Goal: Task Accomplishment & Management: Use online tool/utility

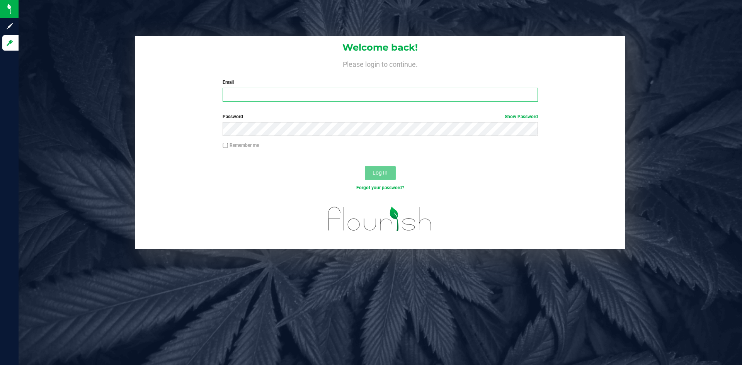
type input "[PERSON_NAME][EMAIL_ADDRESS][DOMAIN_NAME]"
click at [371, 172] on button "Log In" at bounding box center [380, 173] width 31 height 14
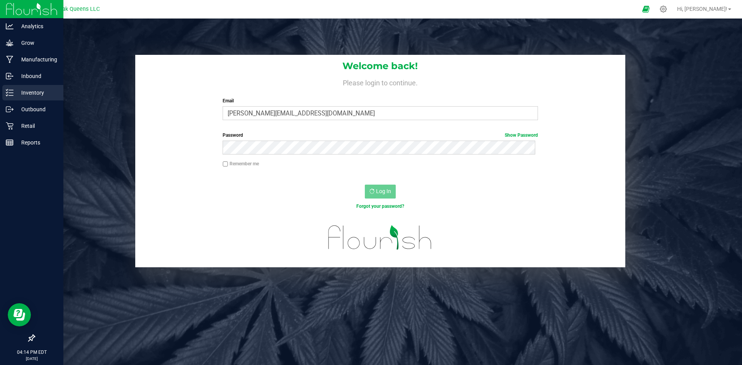
click at [12, 91] on icon at bounding box center [10, 93] width 8 height 8
click at [17, 78] on p "Inbound" at bounding box center [37, 75] width 46 height 9
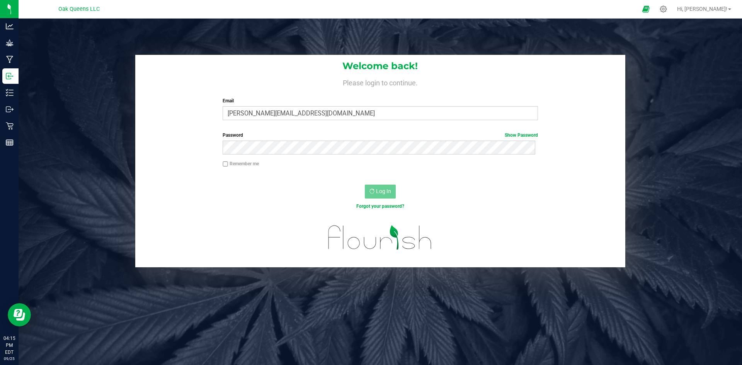
click at [217, 190] on div "Log In" at bounding box center [380, 194] width 490 height 26
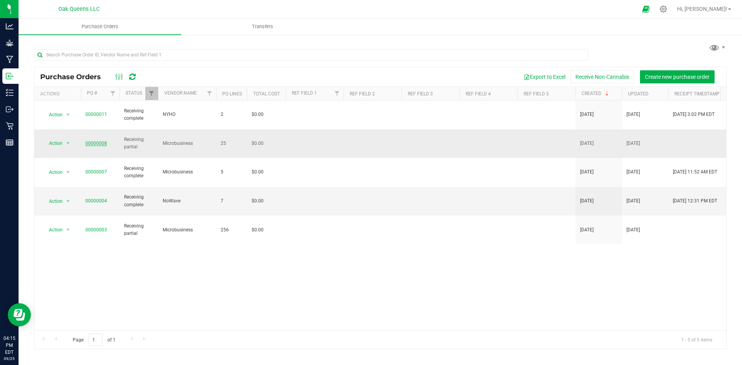
click at [90, 141] on link "00000008" at bounding box center [96, 143] width 22 height 5
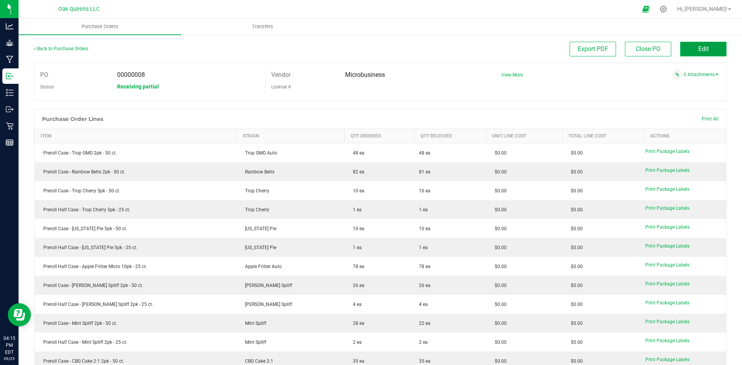
click at [706, 48] on button "Edit" at bounding box center [703, 49] width 46 height 15
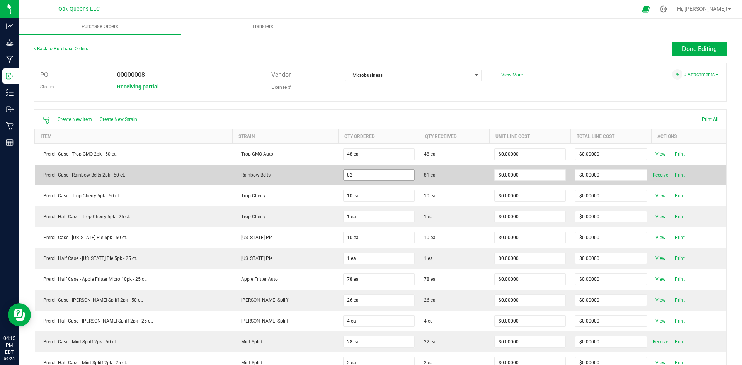
click at [395, 176] on input "82" at bounding box center [379, 175] width 71 height 11
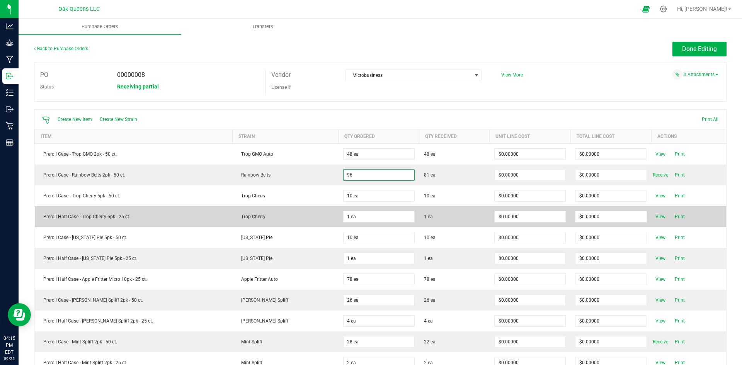
type input "96 ea"
click at [507, 209] on td "$0.00000" at bounding box center [530, 216] width 81 height 21
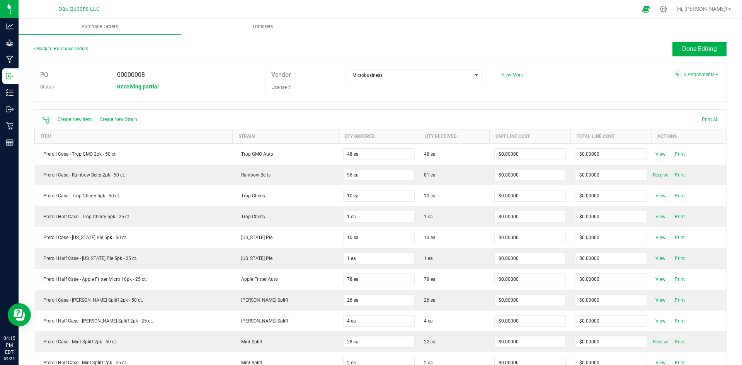
click at [653, 175] on span "Receive" at bounding box center [660, 174] width 15 height 9
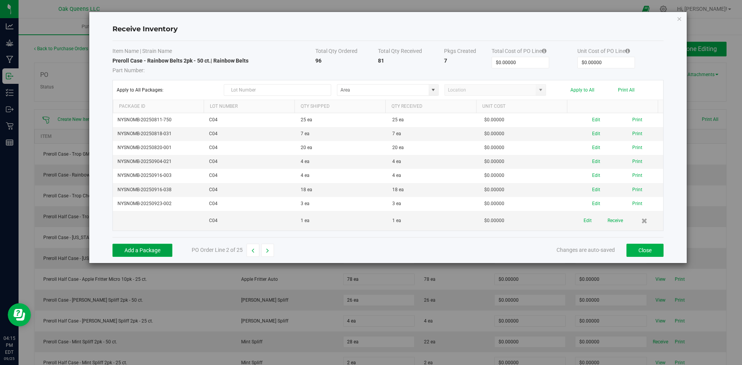
click at [154, 246] on button "Add a Package" at bounding box center [142, 250] width 60 height 13
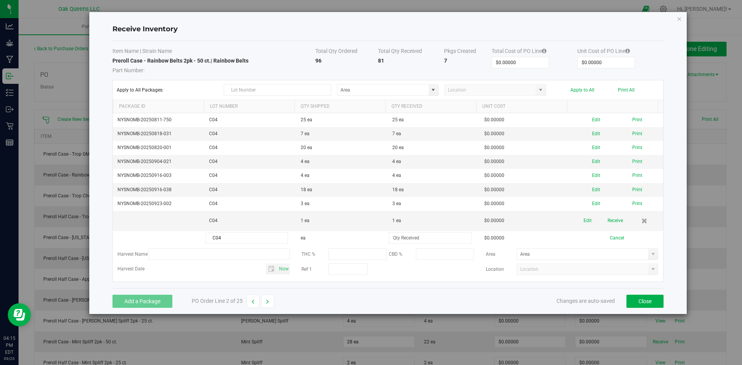
type input "C04"
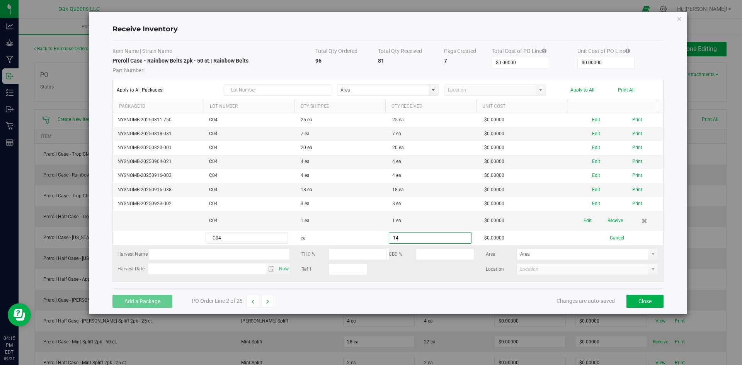
type input "14 ea"
click at [441, 264] on kendo-grid-list "NYSNOMB-20250811-750 C04 25 ea 25 ea $0.00000 Edit Print NYSNOMB-20250818-031 C…" at bounding box center [388, 197] width 550 height 169
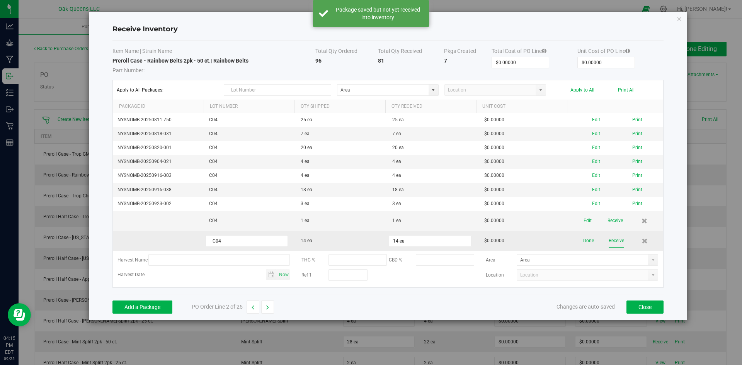
click at [616, 241] on button "Receive" at bounding box center [616, 241] width 15 height 14
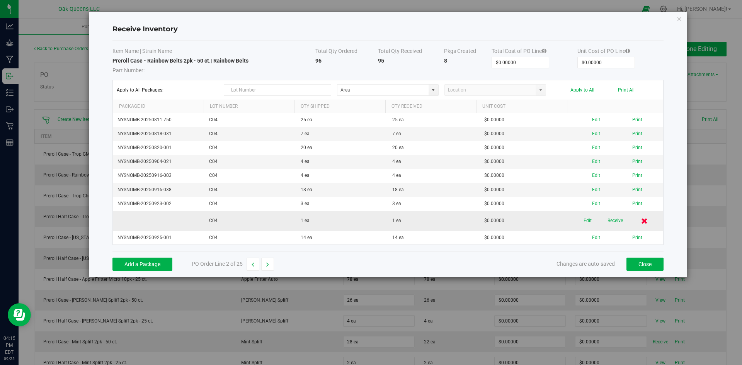
click at [641, 223] on icon at bounding box center [644, 221] width 7 height 6
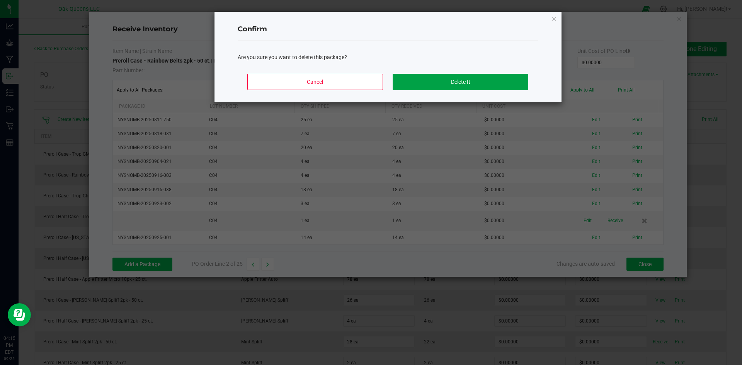
click at [434, 81] on button "Delete It" at bounding box center [460, 82] width 135 height 16
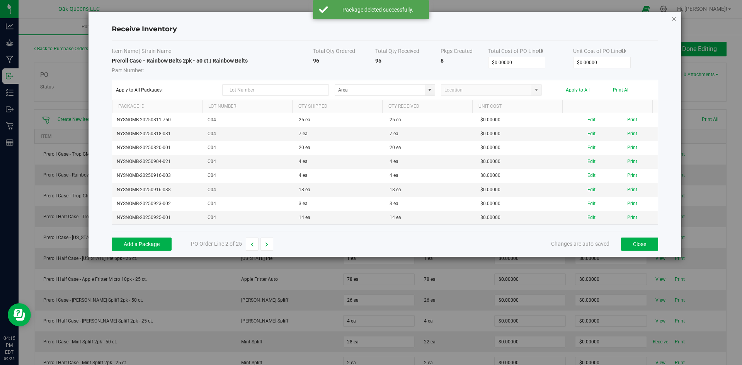
click at [673, 21] on icon "Close modal" at bounding box center [673, 18] width 5 height 9
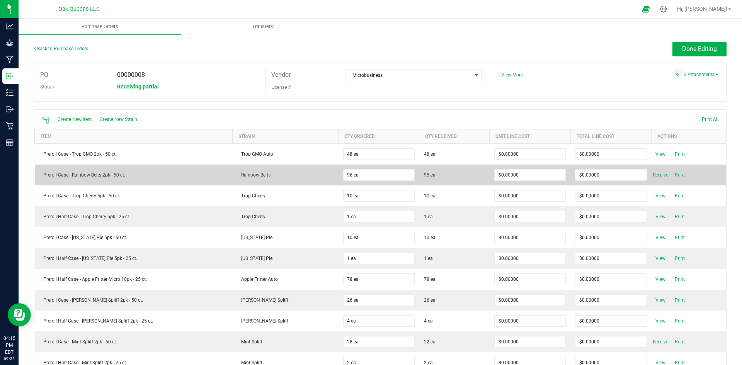
scroll to position [440, 0]
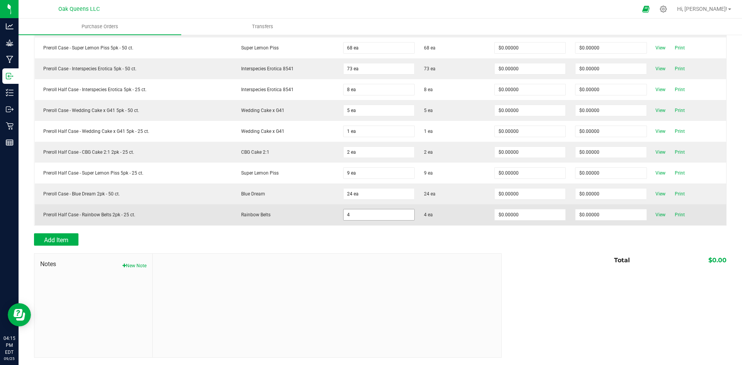
click at [384, 213] on input "4" at bounding box center [379, 214] width 71 height 11
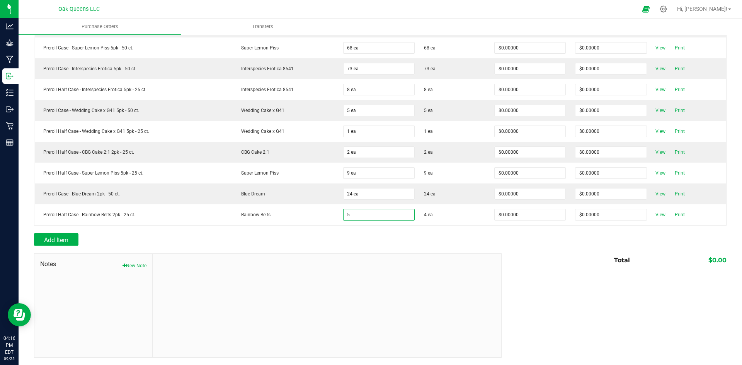
type input "5 ea"
drag, startPoint x: 480, startPoint y: 258, endPoint x: 485, endPoint y: 253, distance: 7.4
click at [480, 257] on div at bounding box center [327, 306] width 349 height 104
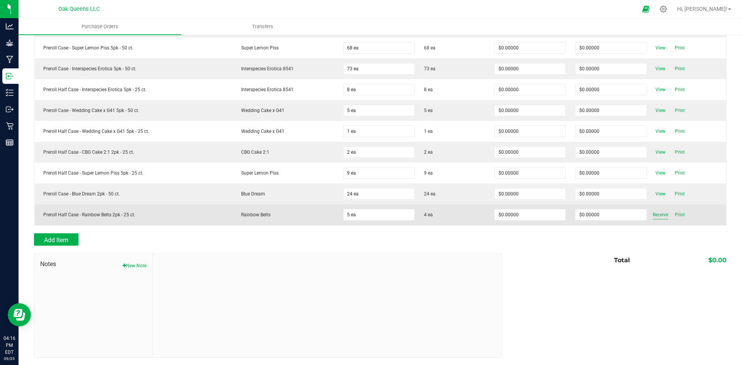
click at [653, 215] on span "Receive" at bounding box center [660, 214] width 15 height 9
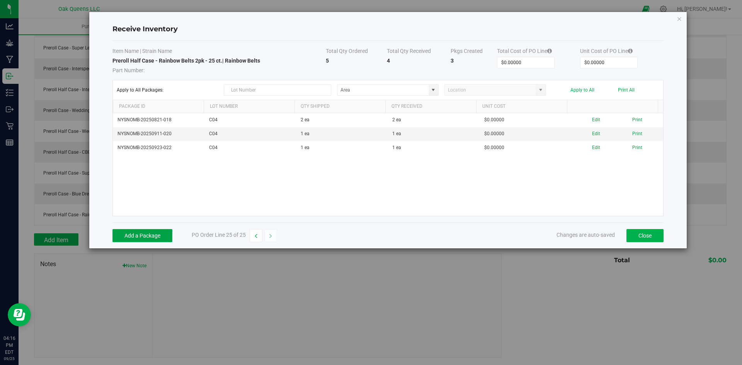
click at [149, 238] on button "Add a Package" at bounding box center [142, 235] width 60 height 13
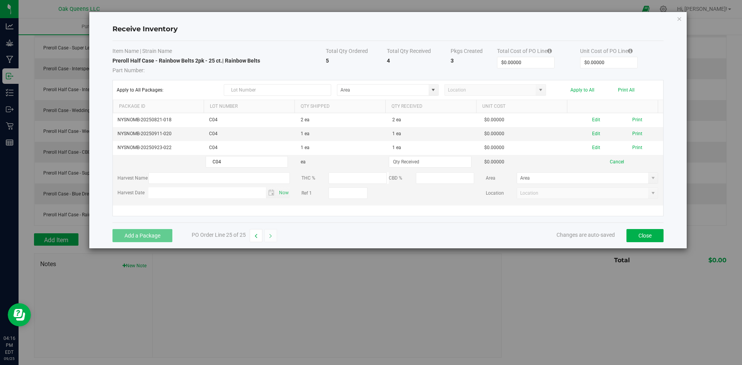
type input "C04"
type input "1 ea"
click at [369, 223] on div "Add a Package PO Order Line 25 of 25 Changes are auto-saved Close" at bounding box center [387, 236] width 551 height 26
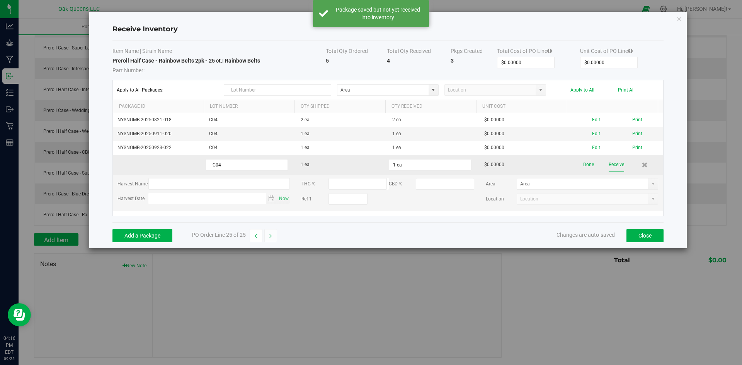
click at [612, 165] on button "Receive" at bounding box center [616, 165] width 15 height 14
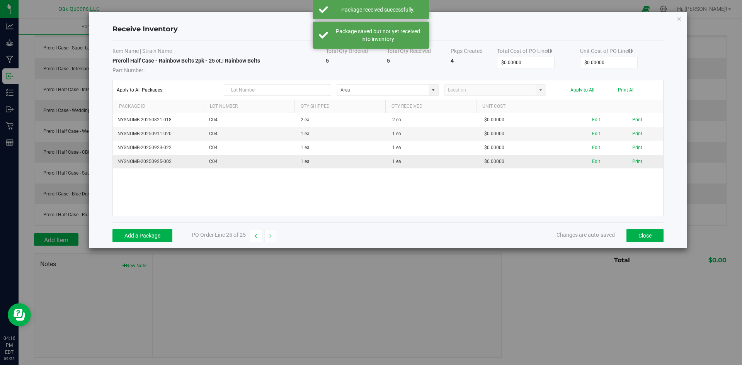
click at [634, 160] on button "Print" at bounding box center [637, 161] width 10 height 7
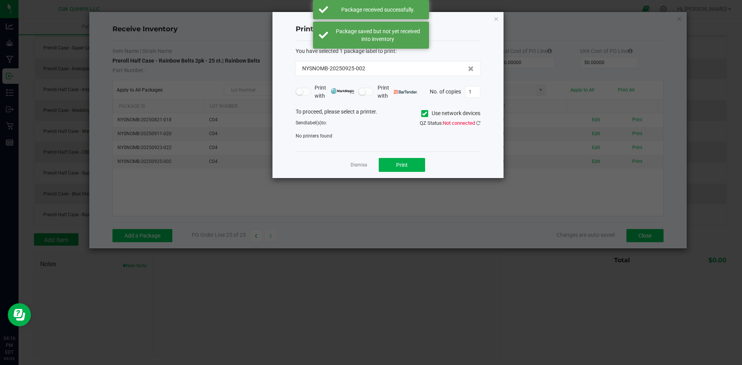
click at [424, 114] on icon at bounding box center [424, 114] width 5 height 0
click at [0, 0] on input "Use network devices" at bounding box center [0, 0] width 0 height 0
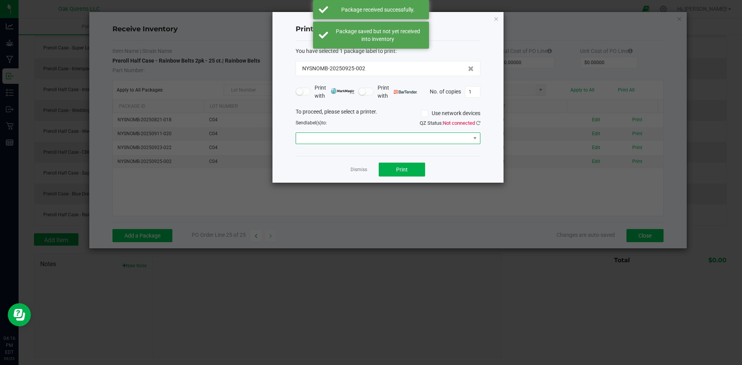
click at [383, 133] on span at bounding box center [388, 139] width 185 height 12
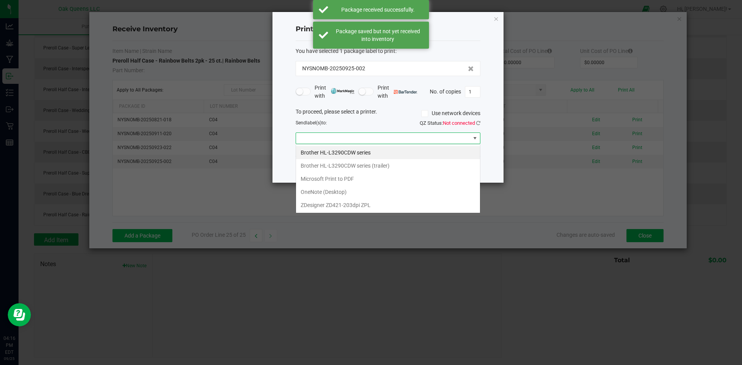
scroll to position [12, 185]
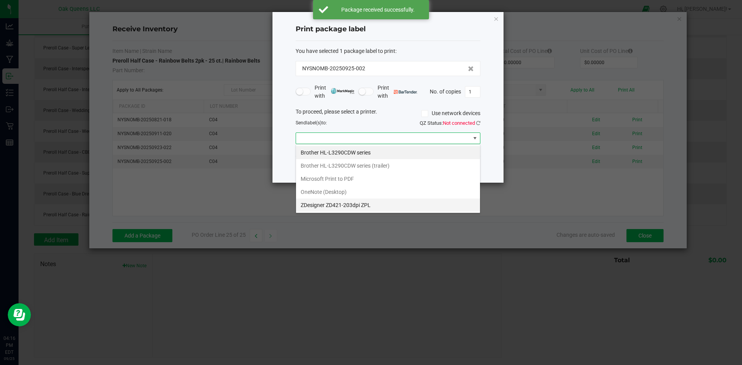
click at [336, 204] on ZPL "ZDesigner ZD421-203dpi ZPL" at bounding box center [388, 205] width 184 height 13
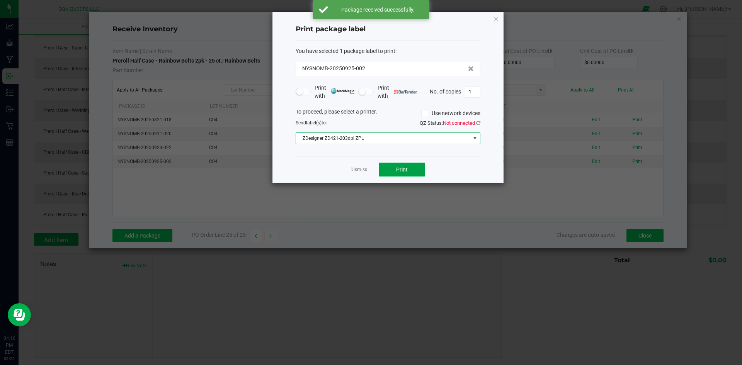
click at [397, 169] on span "Print" at bounding box center [402, 170] width 12 height 6
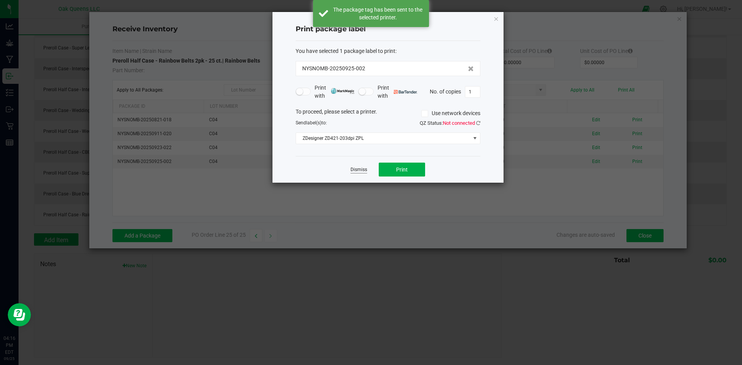
click at [355, 170] on link "Dismiss" at bounding box center [358, 170] width 17 height 7
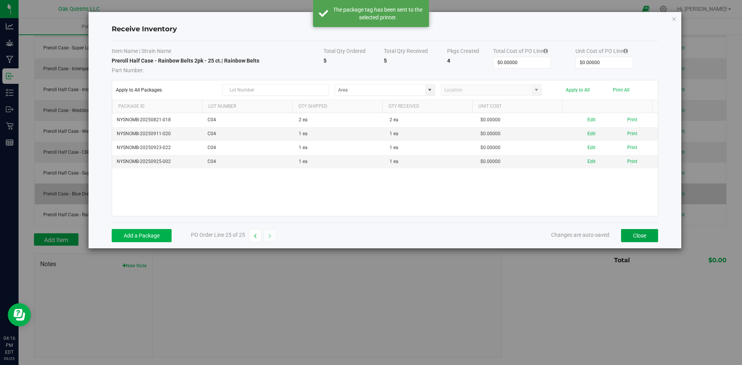
drag, startPoint x: 636, startPoint y: 235, endPoint x: 348, endPoint y: 185, distance: 292.5
click at [636, 235] on button "Close" at bounding box center [639, 235] width 37 height 13
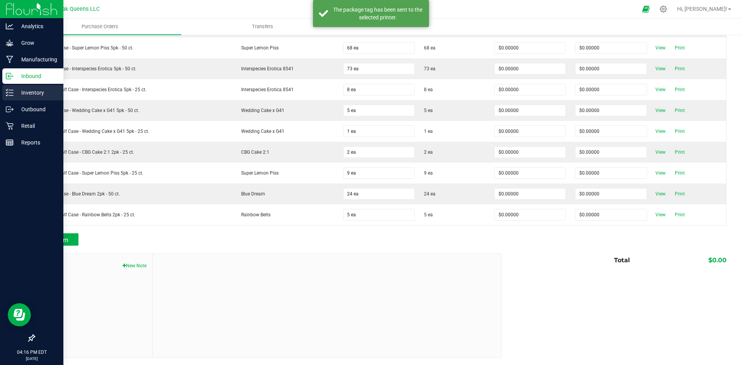
click at [16, 94] on p "Inventory" at bounding box center [37, 92] width 46 height 9
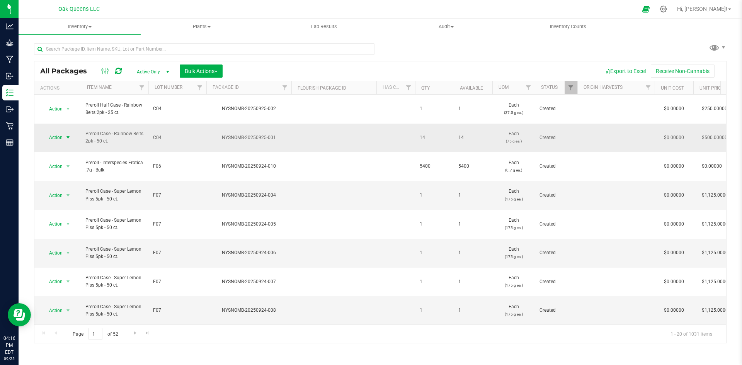
click at [48, 132] on span "Action" at bounding box center [52, 137] width 21 height 11
click at [62, 147] on li "Create package" at bounding box center [67, 151] width 49 height 12
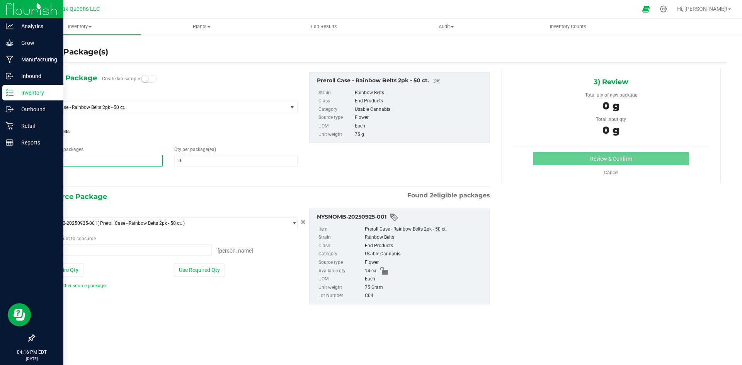
drag, startPoint x: 59, startPoint y: 163, endPoint x: 17, endPoint y: 161, distance: 41.4
click at [17, 161] on div "Analytics Grow Manufacturing Inbound Inventory Outbound Retail Reports 04:16 PM…" at bounding box center [371, 182] width 742 height 365
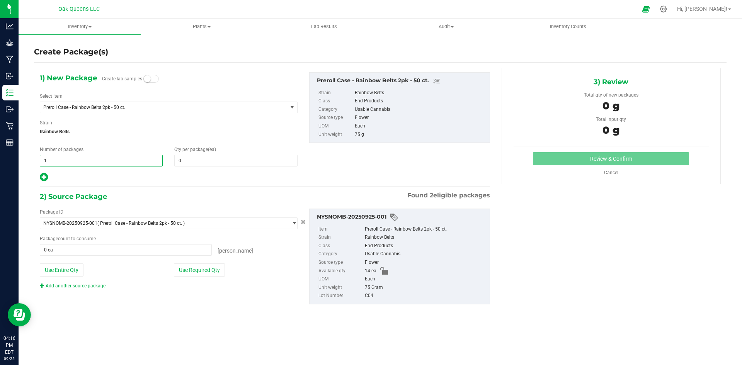
type input "14"
drag, startPoint x: 235, startPoint y: 160, endPoint x: 221, endPoint y: 161, distance: 14.3
click at [232, 160] on span at bounding box center [235, 161] width 123 height 12
type input "1"
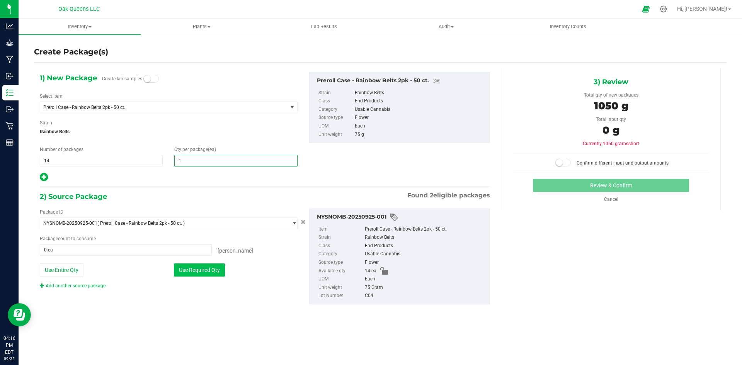
type input "1"
click at [193, 269] on button "Use Required Qty" at bounding box center [199, 270] width 51 height 13
type input "14 ea"
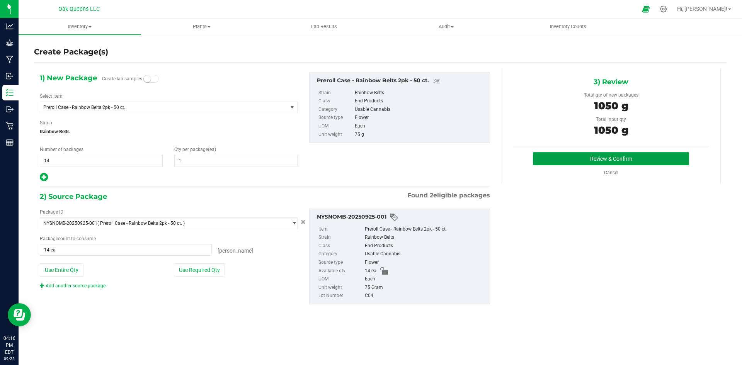
click at [569, 161] on button "Review & Confirm" at bounding box center [611, 158] width 156 height 13
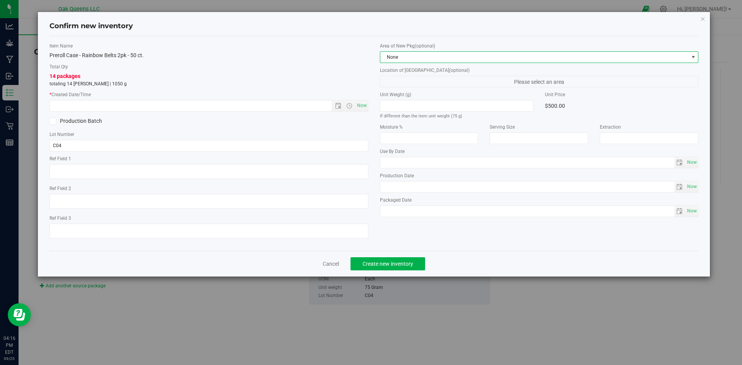
click at [524, 58] on span "None" at bounding box center [534, 57] width 308 height 11
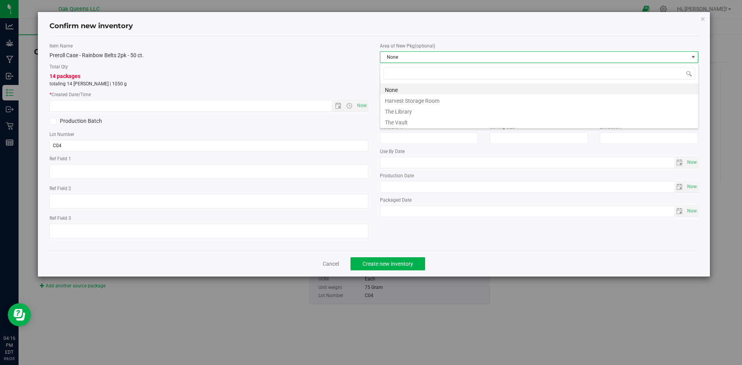
scroll to position [12, 319]
click at [403, 121] on li "The Vault" at bounding box center [539, 121] width 318 height 11
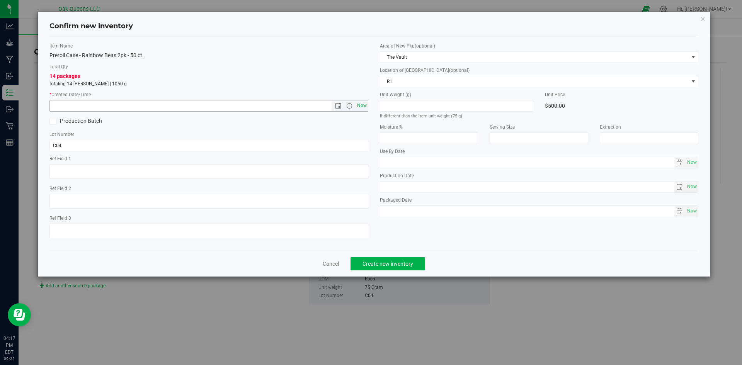
click at [364, 107] on span "Now" at bounding box center [361, 105] width 13 height 11
type input "9/25/2025 4:17 PM"
click at [402, 262] on span "Create new inventory" at bounding box center [387, 264] width 51 height 6
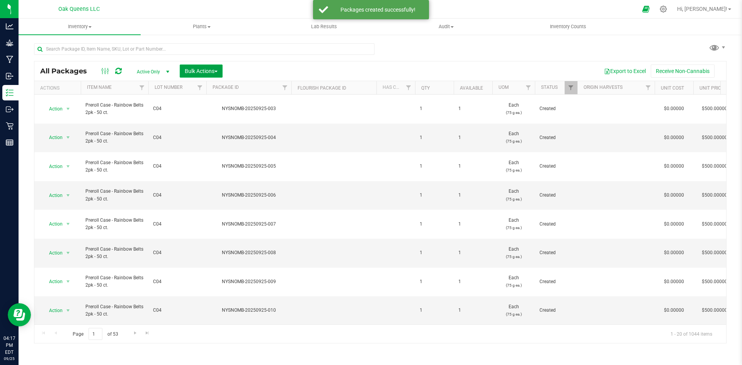
click at [211, 73] on span "Bulk Actions" at bounding box center [201, 71] width 33 height 6
click at [203, 158] on span "Print package labels" at bounding box center [207, 159] width 46 height 6
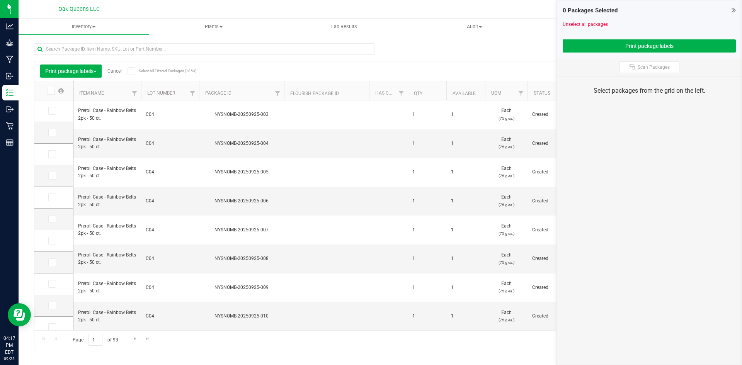
click at [135, 70] on span at bounding box center [132, 71] width 8 height 8
click at [0, 0] on input "Select All Filtered Packages (1854)" at bounding box center [0, 0] width 0 height 0
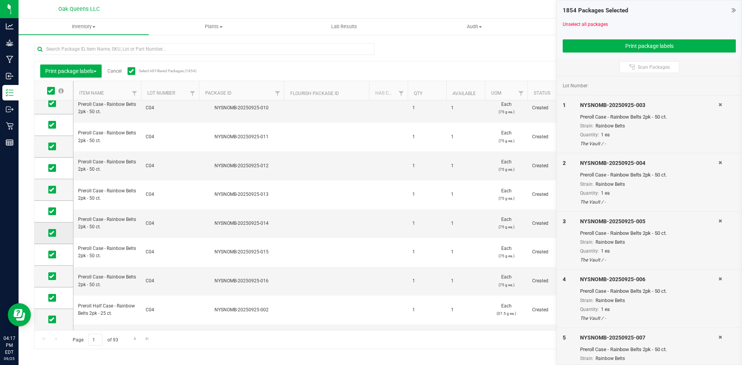
click at [53, 233] on icon at bounding box center [51, 233] width 5 height 0
click at [0, 0] on input "checkbox" at bounding box center [0, 0] width 0 height 0
click at [52, 255] on icon at bounding box center [51, 255] width 5 height 0
click at [0, 0] on input "checkbox" at bounding box center [0, 0] width 0 height 0
click at [50, 276] on icon at bounding box center [51, 276] width 5 height 0
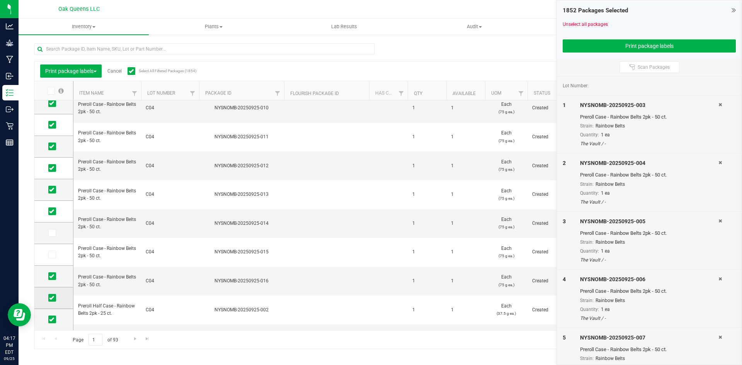
click at [0, 0] on input "checkbox" at bounding box center [0, 0] width 0 height 0
click at [48, 302] on label at bounding box center [53, 298] width 11 height 8
click at [0, 0] on input "checkbox" at bounding box center [0, 0] width 0 height 0
click at [53, 316] on span at bounding box center [52, 320] width 8 height 8
click at [0, 0] on input "checkbox" at bounding box center [0, 0] width 0 height 0
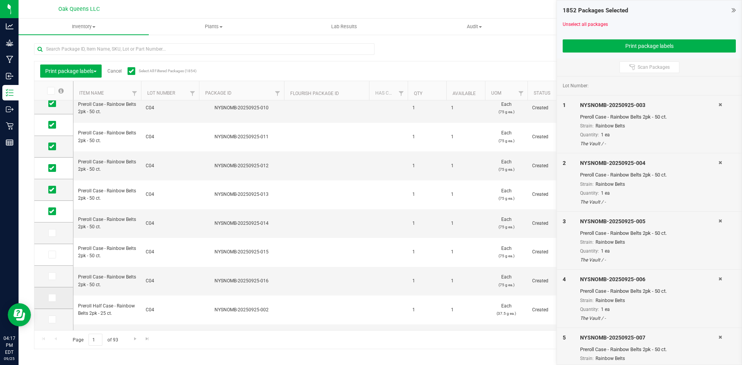
click at [54, 296] on span at bounding box center [52, 298] width 8 height 8
click at [0, 0] on input "checkbox" at bounding box center [0, 0] width 0 height 0
click at [53, 276] on icon at bounding box center [51, 276] width 5 height 0
click at [0, 0] on input "checkbox" at bounding box center [0, 0] width 0 height 0
click at [53, 298] on icon at bounding box center [51, 298] width 5 height 0
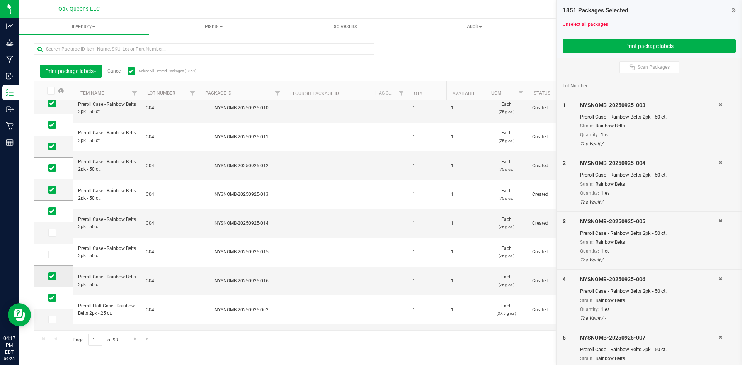
click at [0, 0] on input "checkbox" at bounding box center [0, 0] width 0 height 0
click at [50, 276] on icon at bounding box center [51, 276] width 5 height 0
click at [0, 0] on input "checkbox" at bounding box center [0, 0] width 0 height 0
click at [604, 44] on button "Print package labels" at bounding box center [649, 45] width 173 height 13
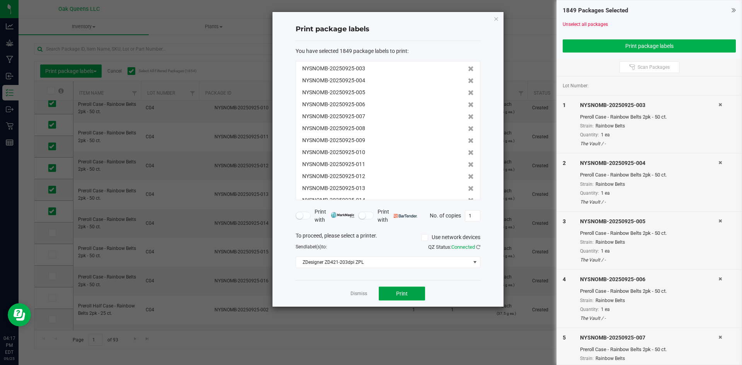
click at [404, 296] on span "Print" at bounding box center [402, 294] width 12 height 6
click at [359, 296] on link "Dismiss" at bounding box center [358, 294] width 17 height 7
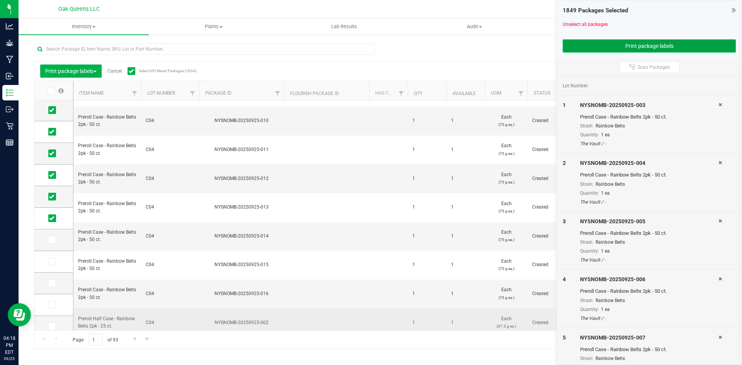
scroll to position [176, 0]
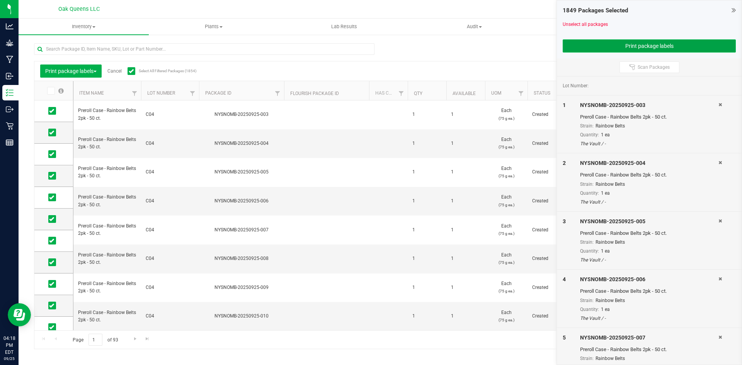
click at [629, 46] on button "Print package labels" at bounding box center [649, 45] width 173 height 13
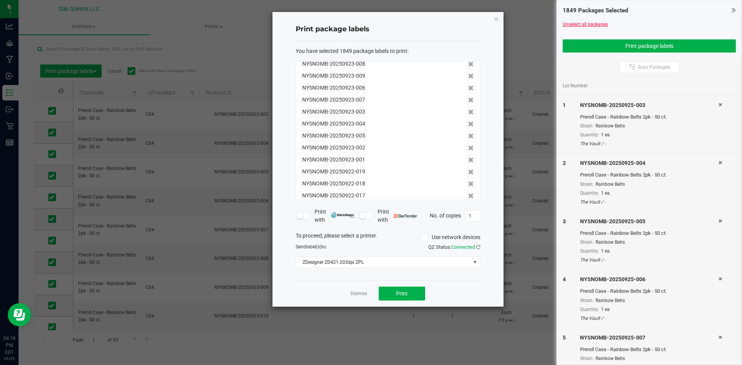
click at [568, 29] on div at bounding box center [649, 31] width 173 height 6
click at [495, 22] on icon "button" at bounding box center [495, 18] width 5 height 9
click at [497, 18] on nav "Oak Queens LLC Hi, Beck!" at bounding box center [380, 9] width 723 height 19
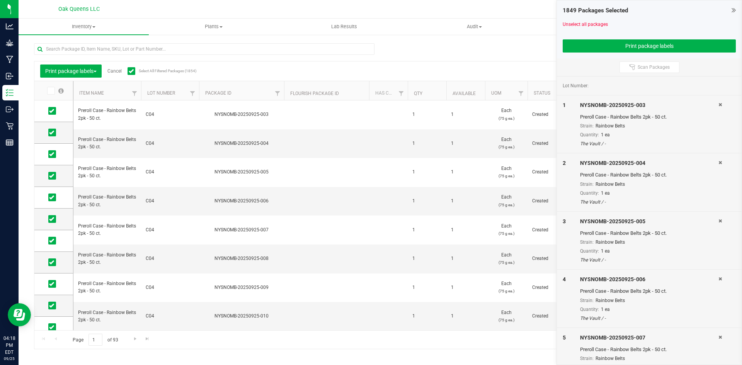
click at [497, 18] on nav "Oak Queens LLC Hi, Beck!" at bounding box center [380, 9] width 723 height 19
click at [587, 23] on link "Unselect all packages" at bounding box center [585, 24] width 45 height 5
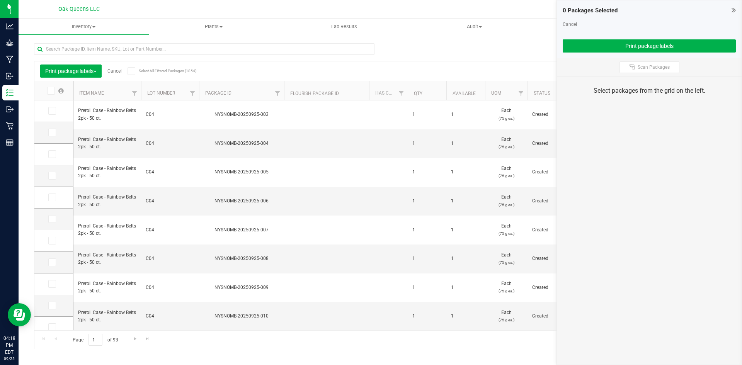
click at [133, 71] on icon at bounding box center [131, 71] width 5 height 0
click at [0, 0] on input "Select All Filtered Packages (1854)" at bounding box center [0, 0] width 0 height 0
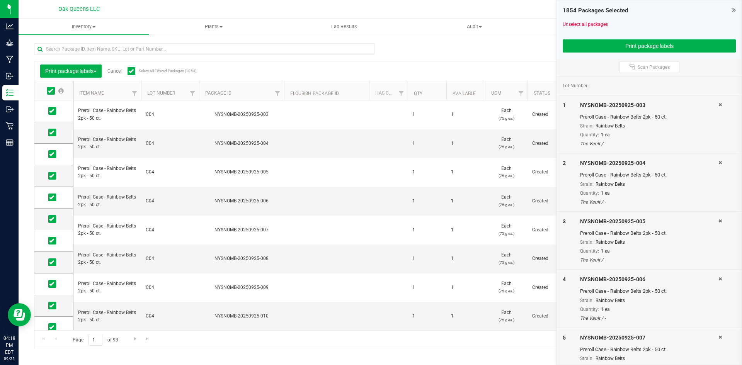
click at [127, 70] on div "Print package labels Cancel Select All Filtered Packages (1854)" at bounding box center [108, 71] width 137 height 13
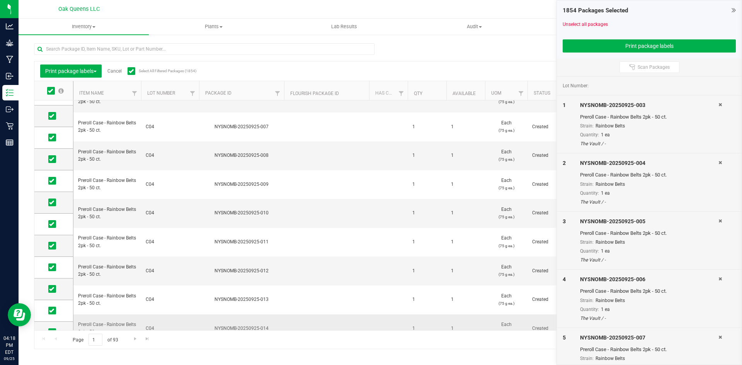
scroll to position [124, 0]
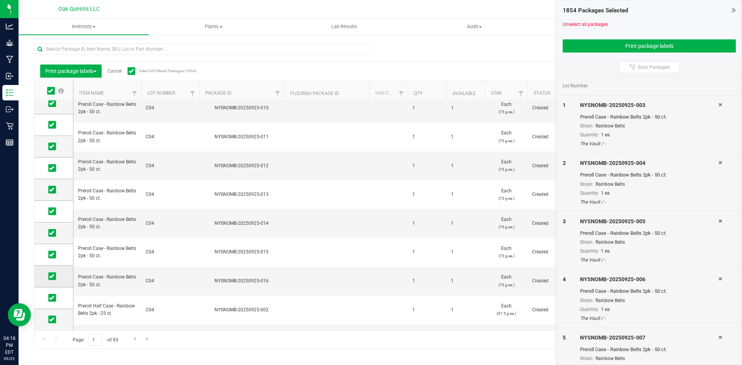
drag, startPoint x: 53, startPoint y: 233, endPoint x: 50, endPoint y: 270, distance: 37.6
click at [53, 233] on icon at bounding box center [51, 233] width 5 height 0
click at [0, 0] on input "checkbox" at bounding box center [0, 0] width 0 height 0
click at [52, 255] on icon at bounding box center [51, 255] width 5 height 0
click at [0, 0] on input "checkbox" at bounding box center [0, 0] width 0 height 0
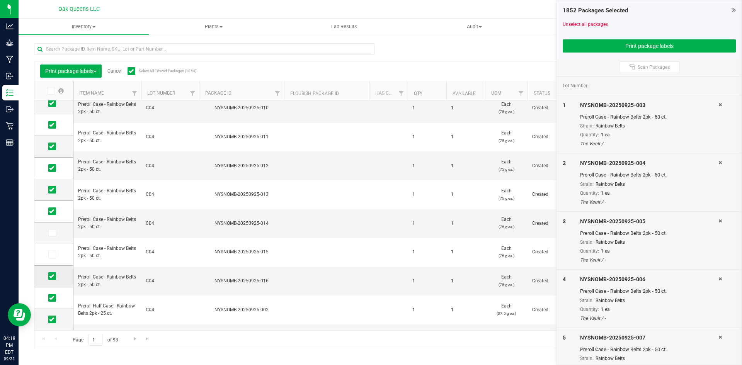
click at [51, 276] on icon at bounding box center [51, 276] width 5 height 0
click at [0, 0] on input "checkbox" at bounding box center [0, 0] width 0 height 0
click at [51, 298] on icon at bounding box center [51, 298] width 5 height 0
click at [0, 0] on input "checkbox" at bounding box center [0, 0] width 0 height 0
click at [53, 320] on icon at bounding box center [51, 320] width 5 height 0
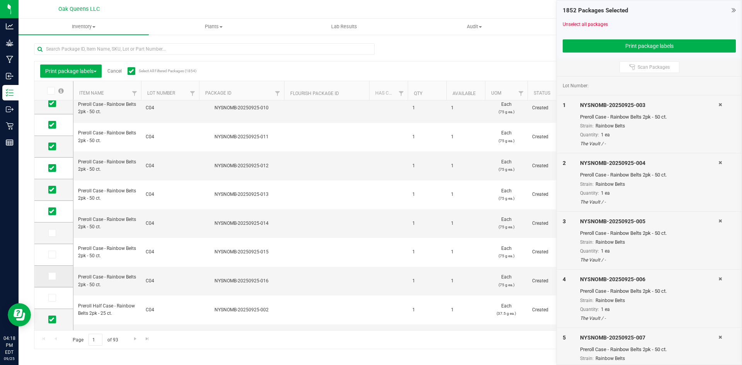
click at [0, 0] on input "checkbox" at bounding box center [0, 0] width 0 height 0
click at [132, 71] on icon at bounding box center [131, 71] width 5 height 0
click at [0, 0] on input "Select All Filtered Packages (1854)" at bounding box center [0, 0] width 0 height 0
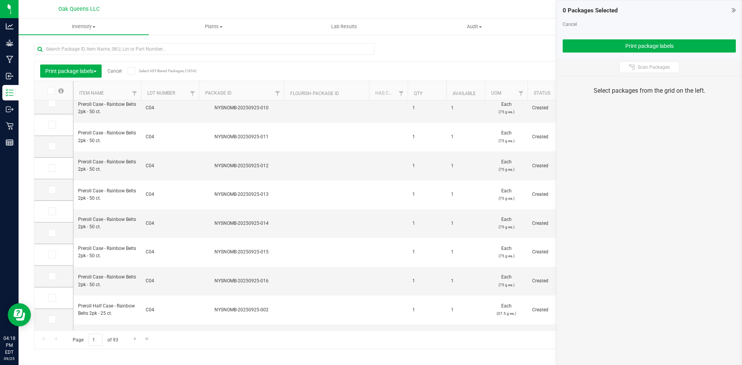
click at [595, 24] on div "Cancel" at bounding box center [649, 24] width 173 height 7
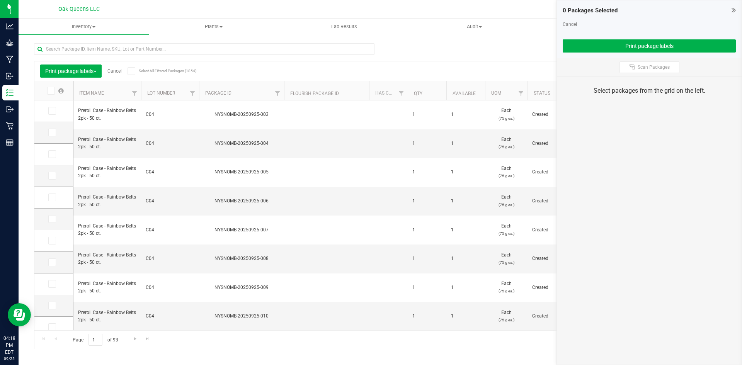
click at [54, 92] on span at bounding box center [51, 91] width 8 height 8
click at [0, 0] on input "checkbox" at bounding box center [0, 0] width 0 height 0
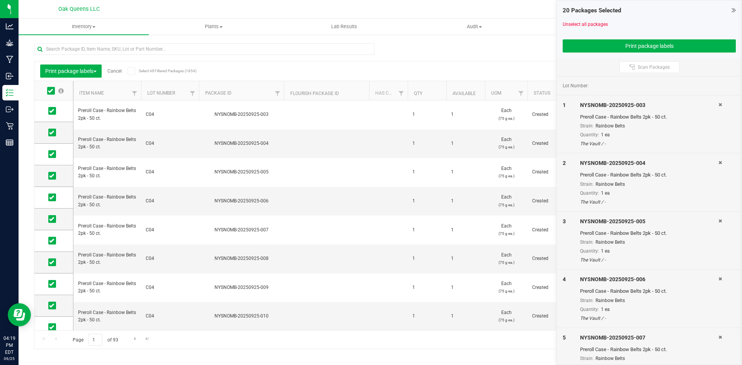
scroll to position [202, 0]
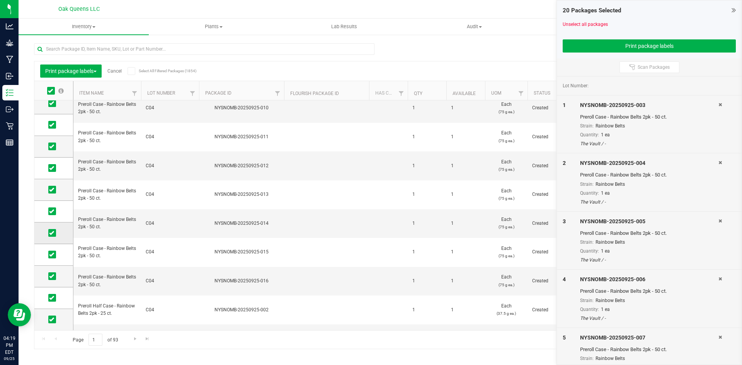
click at [52, 228] on td at bounding box center [53, 234] width 39 height 22
click at [50, 233] on icon at bounding box center [51, 233] width 5 height 0
click at [0, 0] on input "checkbox" at bounding box center [0, 0] width 0 height 0
click at [51, 255] on icon at bounding box center [51, 255] width 5 height 0
click at [0, 0] on input "checkbox" at bounding box center [0, 0] width 0 height 0
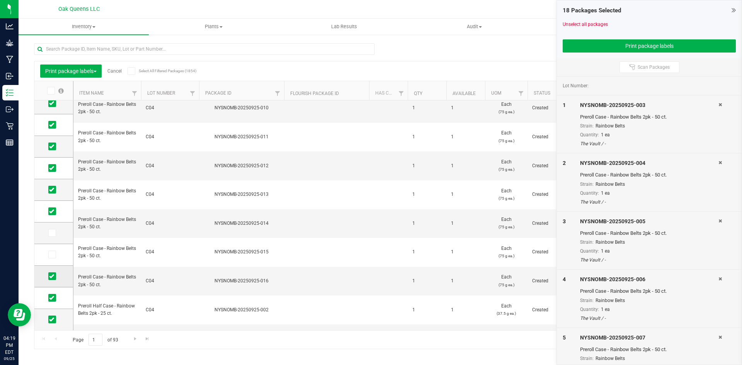
click at [53, 276] on icon at bounding box center [51, 276] width 5 height 0
click at [0, 0] on input "checkbox" at bounding box center [0, 0] width 0 height 0
click at [51, 298] on icon at bounding box center [51, 298] width 5 height 0
click at [0, 0] on input "checkbox" at bounding box center [0, 0] width 0 height 0
click at [51, 320] on icon at bounding box center [51, 320] width 5 height 0
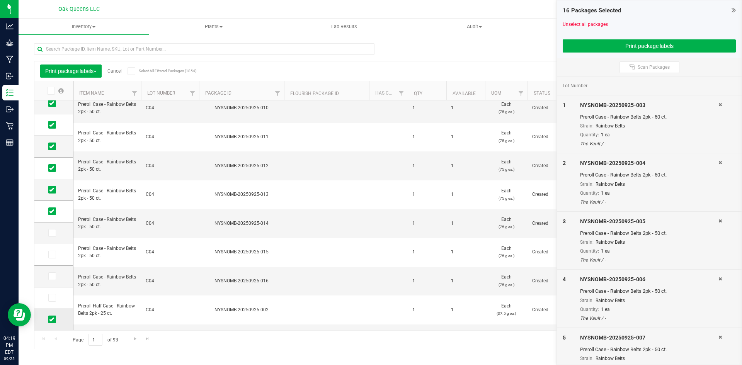
click at [0, 0] on input "checkbox" at bounding box center [0, 0] width 0 height 0
click at [629, 47] on button "Print package labels" at bounding box center [649, 45] width 173 height 13
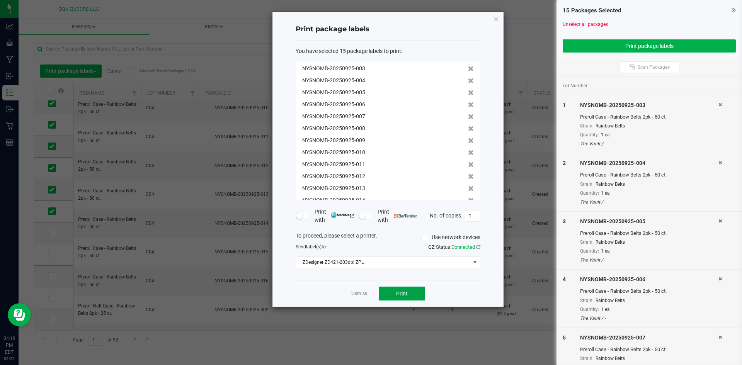
click at [391, 293] on button "Print" at bounding box center [402, 294] width 46 height 14
click at [359, 293] on link "Dismiss" at bounding box center [358, 294] width 17 height 7
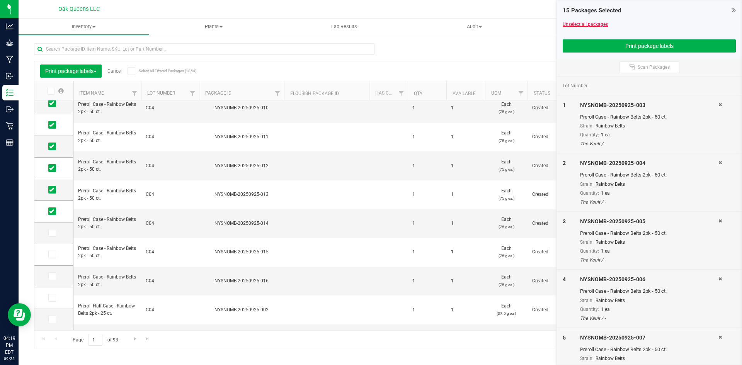
click at [586, 22] on link "Unselect all packages" at bounding box center [585, 24] width 45 height 5
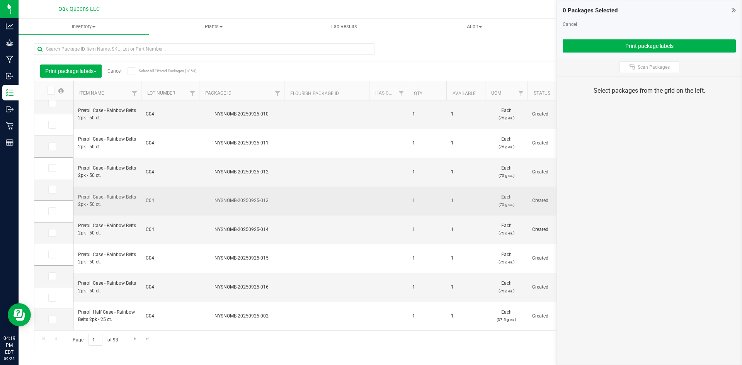
scroll to position [157, 0]
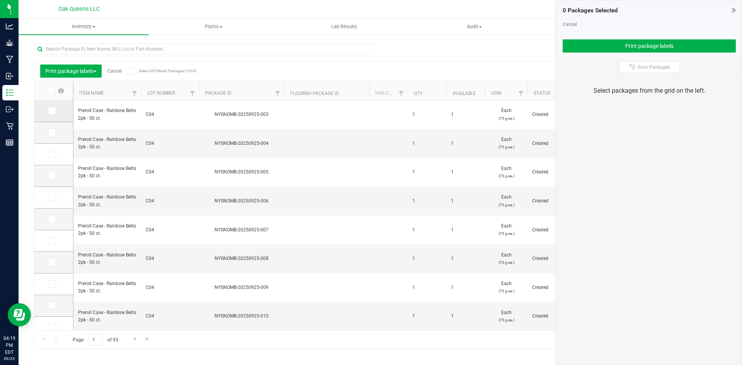
click at [49, 111] on icon at bounding box center [51, 111] width 5 height 0
click at [0, 0] on input "checkbox" at bounding box center [0, 0] width 0 height 0
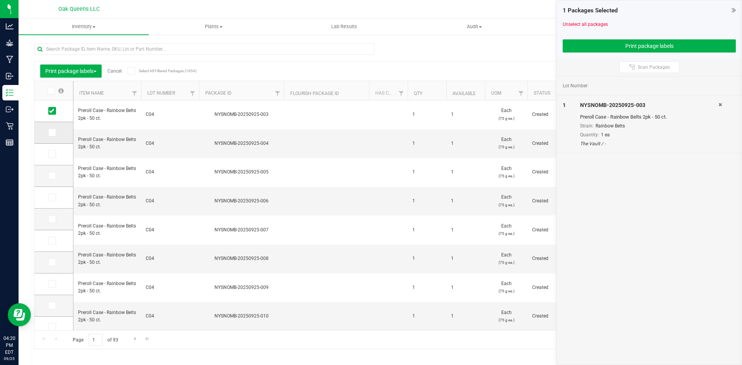
click at [49, 131] on span at bounding box center [52, 133] width 8 height 8
click at [0, 0] on input "checkbox" at bounding box center [0, 0] width 0 height 0
click at [53, 154] on icon at bounding box center [51, 154] width 5 height 0
click at [0, 0] on input "checkbox" at bounding box center [0, 0] width 0 height 0
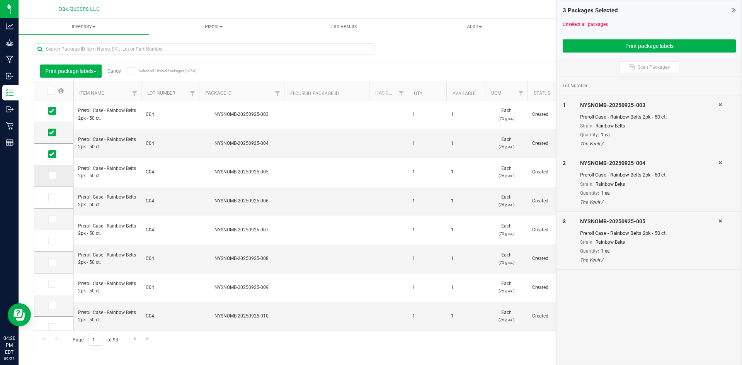
click at [49, 176] on icon at bounding box center [51, 176] width 5 height 0
click at [0, 0] on input "checkbox" at bounding box center [0, 0] width 0 height 0
click at [52, 197] on icon at bounding box center [51, 197] width 5 height 0
click at [0, 0] on input "checkbox" at bounding box center [0, 0] width 0 height 0
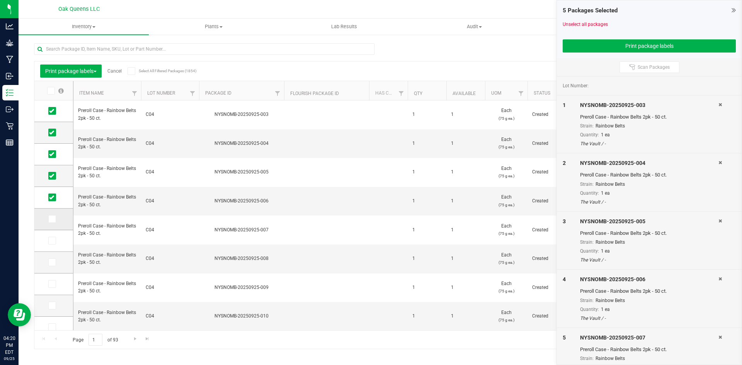
click at [52, 223] on span at bounding box center [52, 219] width 8 height 8
click at [0, 0] on input "checkbox" at bounding box center [0, 0] width 0 height 0
click at [51, 245] on span at bounding box center [52, 241] width 8 height 8
click at [0, 0] on input "checkbox" at bounding box center [0, 0] width 0 height 0
click at [53, 262] on icon at bounding box center [51, 262] width 5 height 0
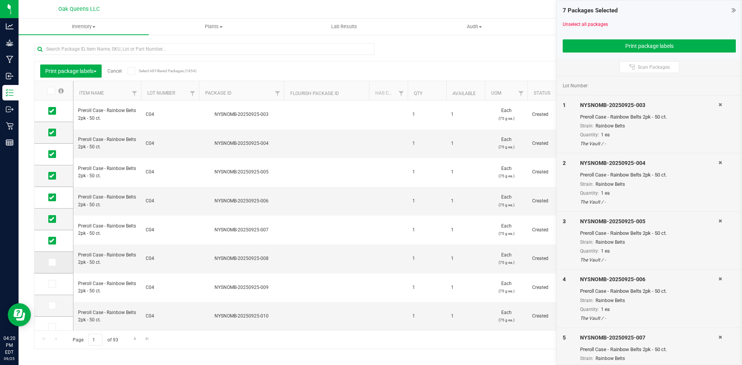
click at [0, 0] on input "checkbox" at bounding box center [0, 0] width 0 height 0
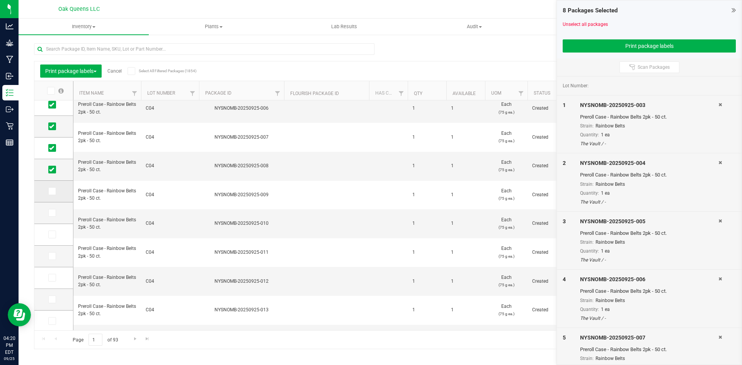
click at [54, 189] on span at bounding box center [52, 191] width 8 height 8
click at [0, 0] on input "checkbox" at bounding box center [0, 0] width 0 height 0
click at [53, 213] on icon at bounding box center [51, 213] width 5 height 0
click at [0, 0] on input "checkbox" at bounding box center [0, 0] width 0 height 0
click at [52, 235] on icon at bounding box center [51, 235] width 5 height 0
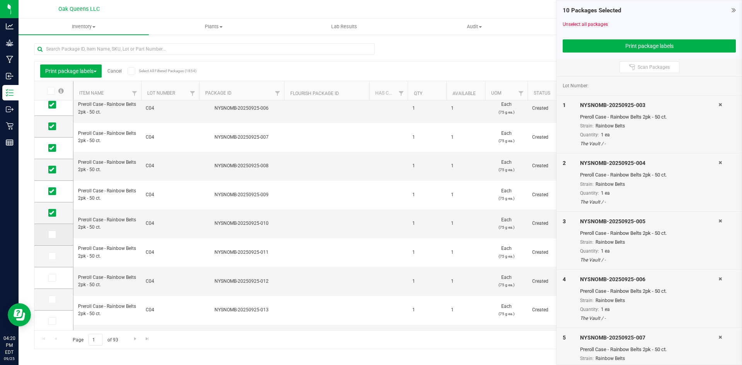
click at [0, 0] on input "checkbox" at bounding box center [0, 0] width 0 height 0
click at [54, 256] on icon at bounding box center [51, 256] width 5 height 0
click at [0, 0] on input "checkbox" at bounding box center [0, 0] width 0 height 0
click at [53, 278] on icon at bounding box center [51, 278] width 5 height 0
click at [0, 0] on input "checkbox" at bounding box center [0, 0] width 0 height 0
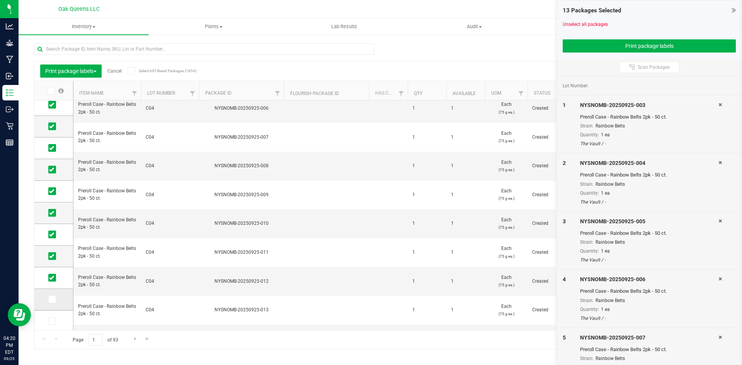
click at [54, 299] on icon at bounding box center [51, 299] width 5 height 0
click at [0, 0] on input "checkbox" at bounding box center [0, 0] width 0 height 0
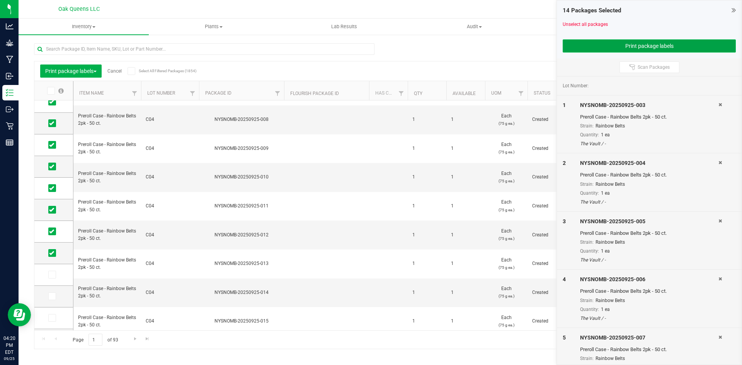
click at [632, 44] on button "Print package labels" at bounding box center [649, 45] width 173 height 13
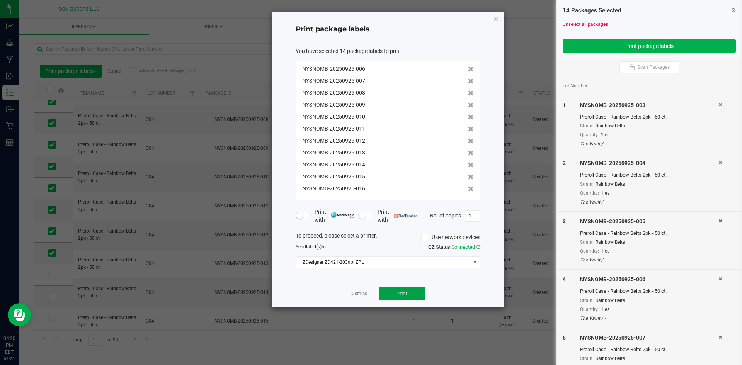
click at [403, 290] on button "Print" at bounding box center [402, 294] width 46 height 14
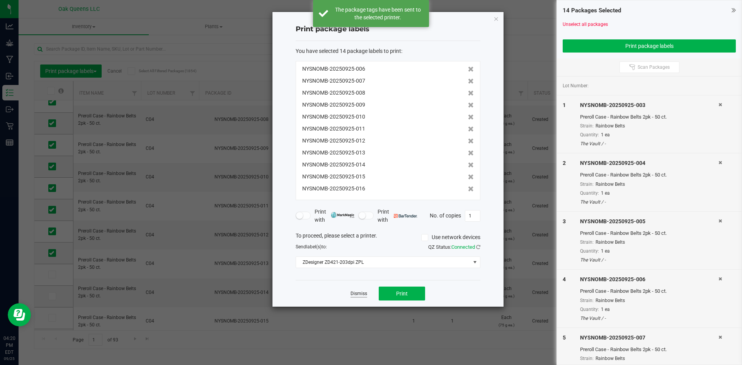
click at [360, 293] on link "Dismiss" at bounding box center [358, 294] width 17 height 7
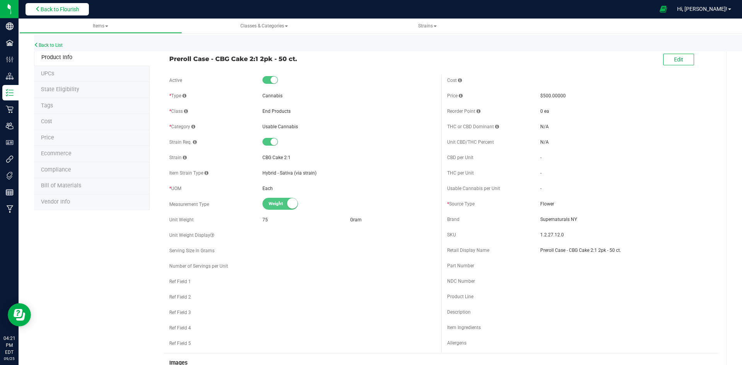
click at [58, 12] on span "Back to Flourish" at bounding box center [60, 9] width 39 height 6
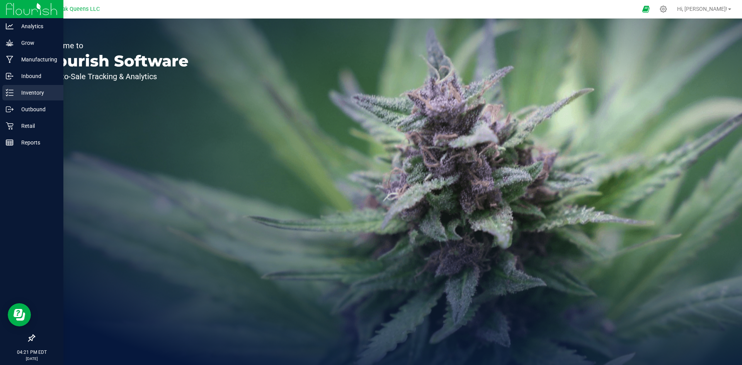
click at [18, 88] on div "Inventory" at bounding box center [32, 92] width 61 height 15
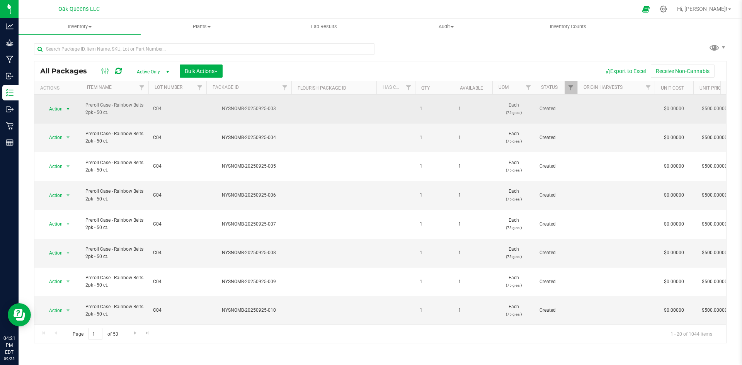
click at [55, 105] on span "Action" at bounding box center [52, 109] width 21 height 11
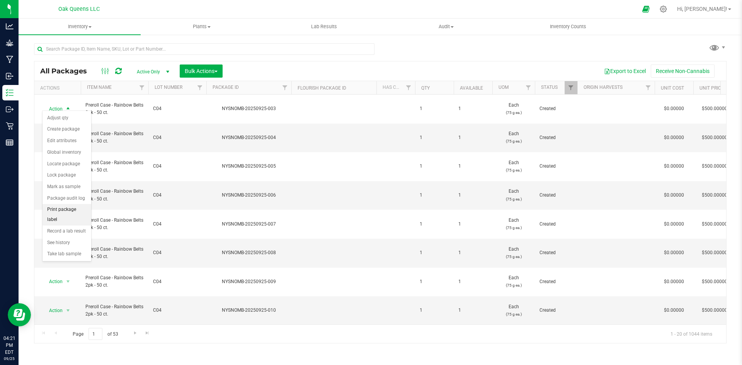
click at [67, 209] on li "Print package label" at bounding box center [67, 214] width 49 height 21
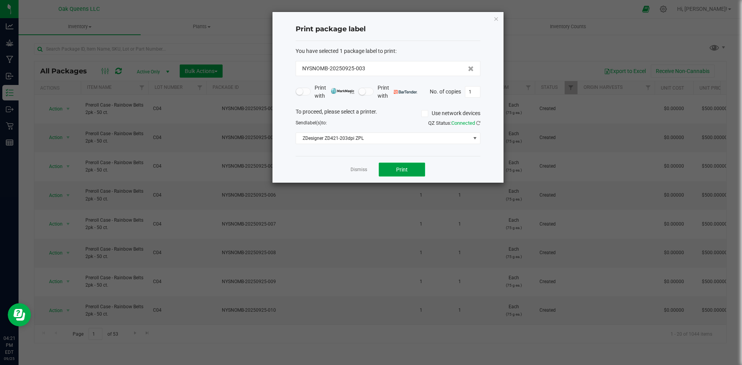
click at [388, 167] on button "Print" at bounding box center [402, 170] width 46 height 14
click at [391, 168] on button "Print" at bounding box center [402, 170] width 46 height 14
click at [497, 18] on icon "button" at bounding box center [495, 18] width 5 height 9
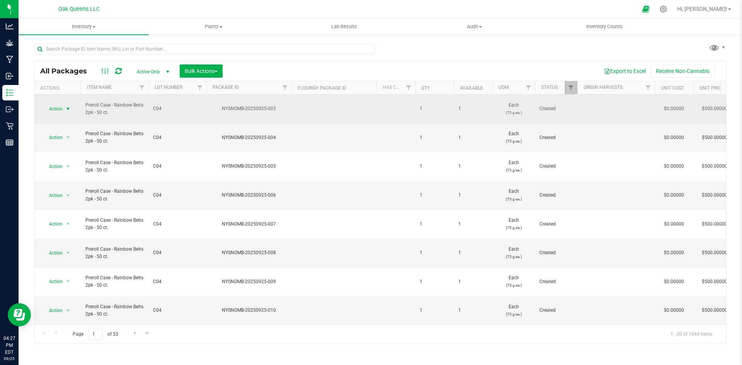
click at [56, 106] on span "Action" at bounding box center [52, 109] width 21 height 11
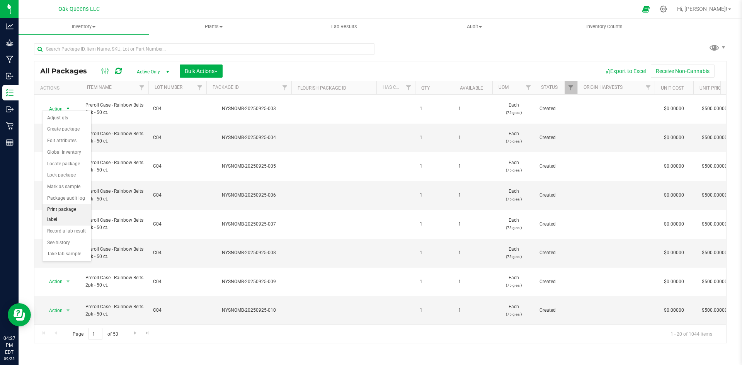
click at [68, 208] on li "Print package label" at bounding box center [67, 214] width 49 height 21
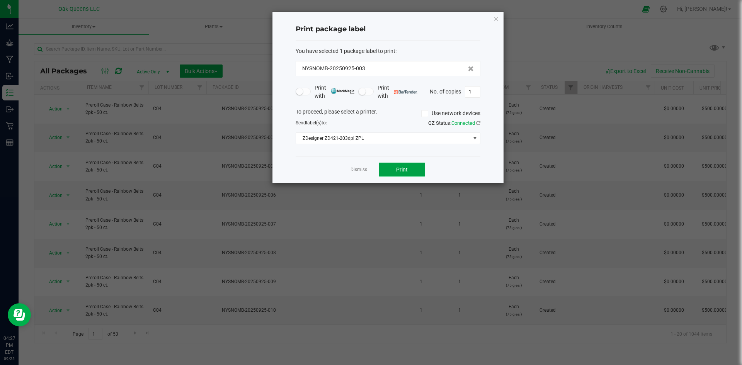
click at [399, 170] on span "Print" at bounding box center [402, 170] width 12 height 6
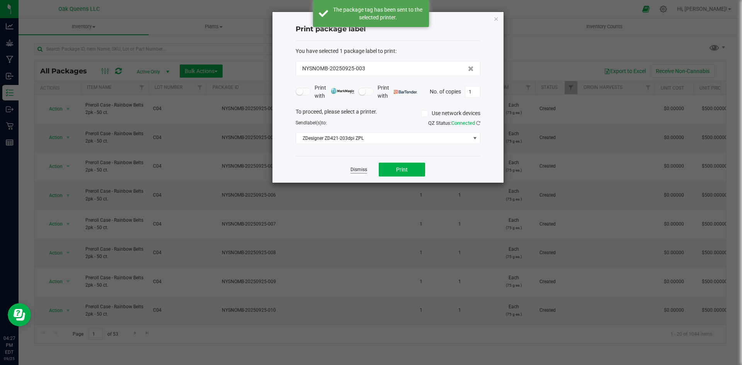
click at [362, 170] on link "Dismiss" at bounding box center [358, 170] width 17 height 7
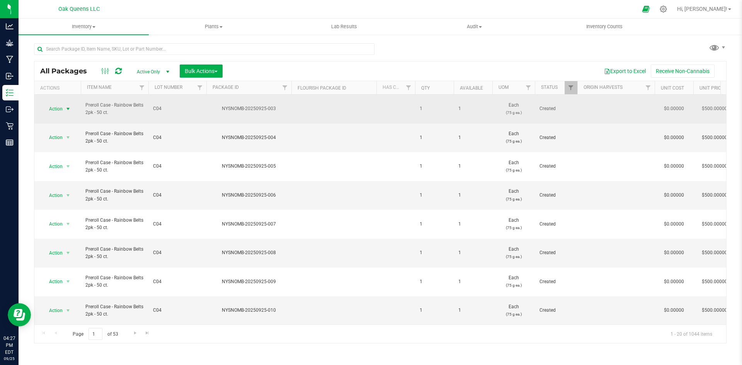
click at [62, 104] on span "Action" at bounding box center [52, 109] width 21 height 11
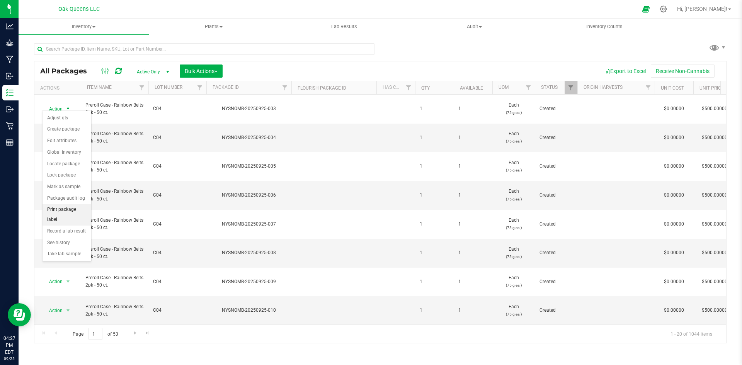
click at [78, 206] on li "Print package label" at bounding box center [67, 214] width 49 height 21
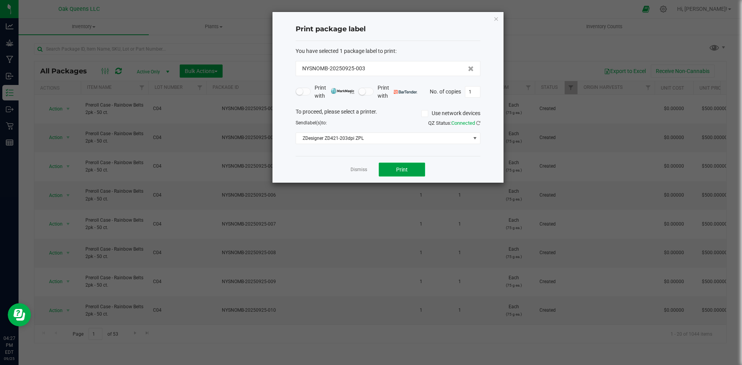
click at [401, 167] on span "Print" at bounding box center [402, 170] width 12 height 6
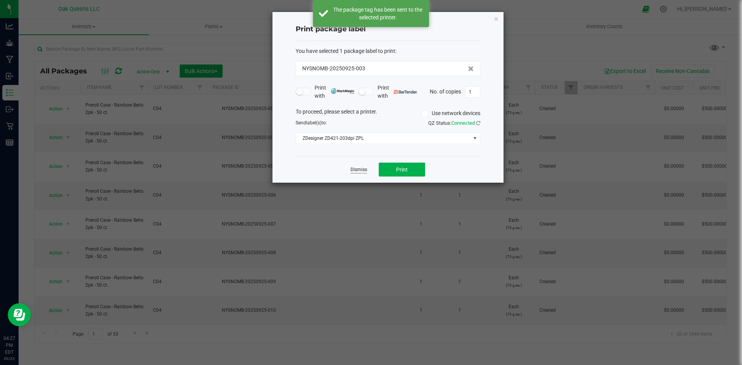
click at [355, 171] on link "Dismiss" at bounding box center [358, 170] width 17 height 7
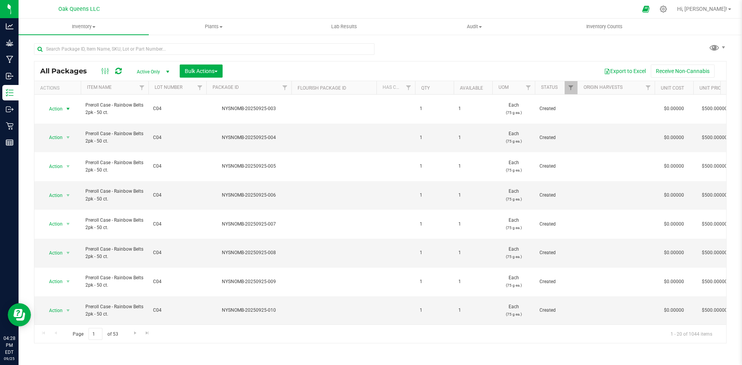
click at [154, 72] on span "Active Only" at bounding box center [151, 71] width 43 height 11
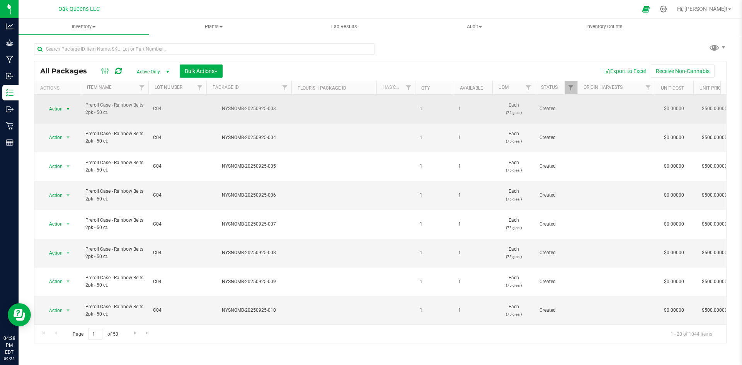
click at [52, 107] on span "Action" at bounding box center [52, 109] width 21 height 11
click at [65, 105] on span "select" at bounding box center [68, 109] width 10 height 11
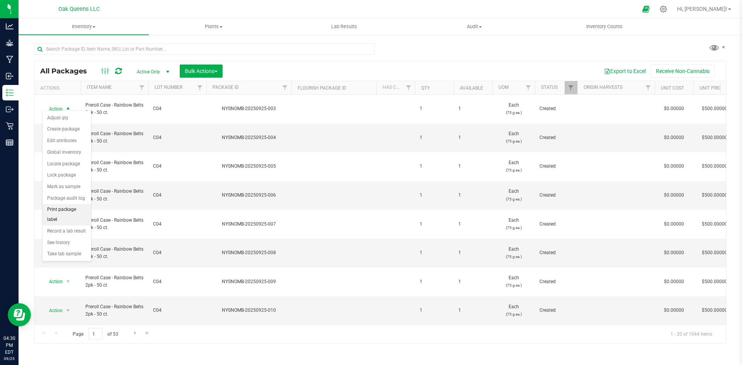
click at [69, 211] on li "Print package label" at bounding box center [67, 214] width 49 height 21
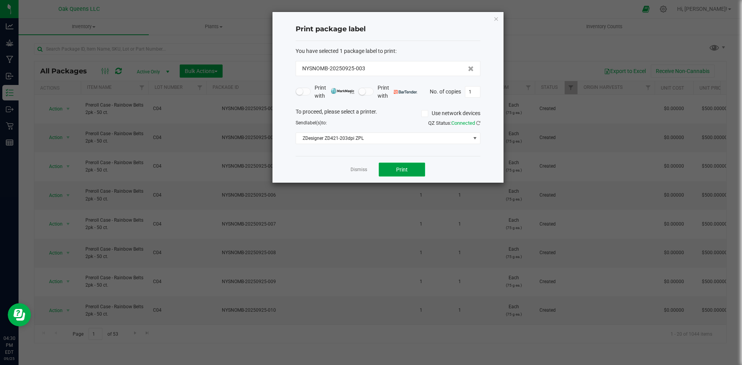
click at [397, 168] on span "Print" at bounding box center [402, 170] width 12 height 6
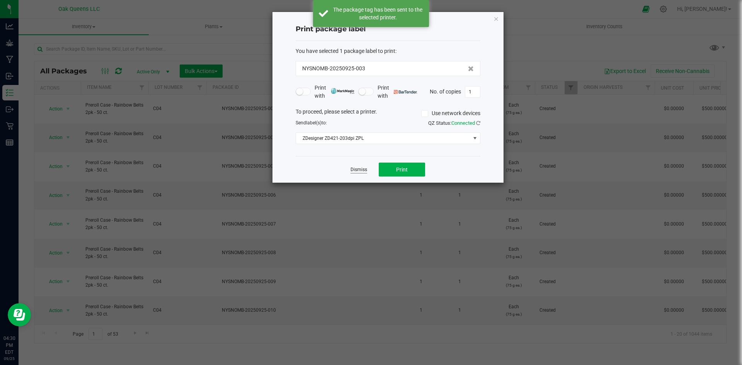
click at [362, 170] on link "Dismiss" at bounding box center [358, 170] width 17 height 7
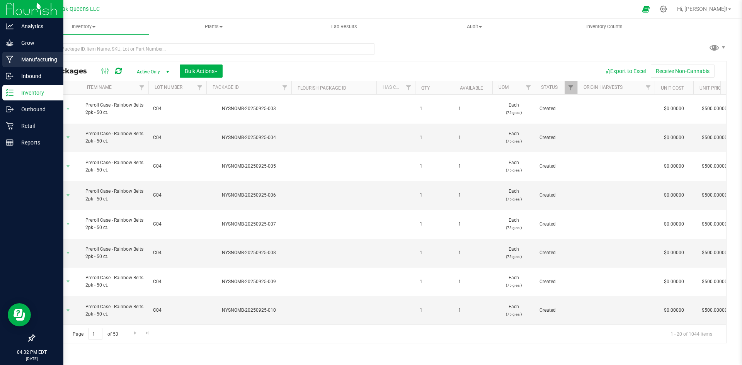
click at [48, 58] on p "Manufacturing" at bounding box center [37, 59] width 46 height 9
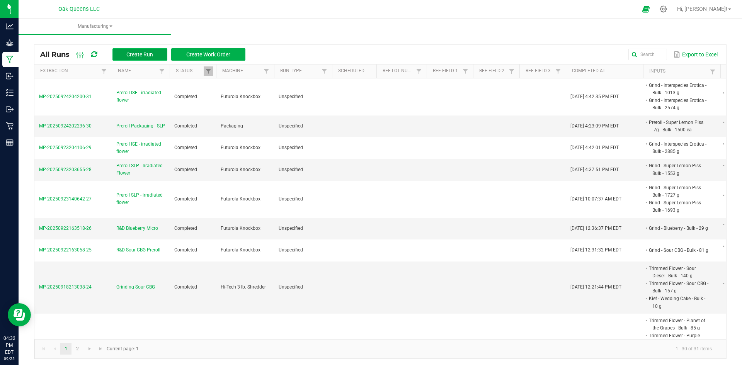
click at [136, 54] on span "Create Run" at bounding box center [139, 54] width 27 height 6
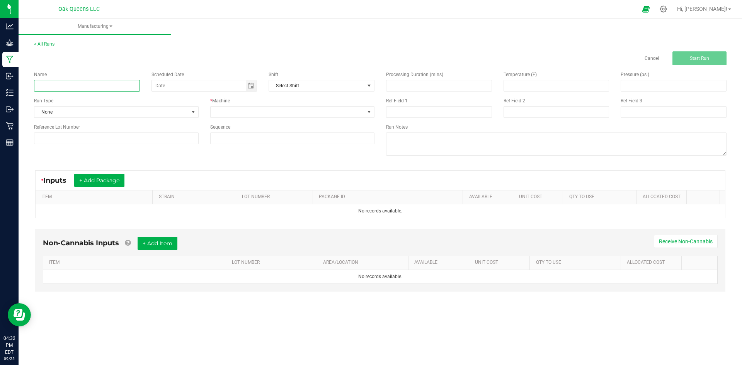
click at [119, 85] on input at bounding box center [87, 86] width 106 height 12
type input "Packaging Mint Spliff"
click at [264, 116] on span at bounding box center [288, 112] width 154 height 11
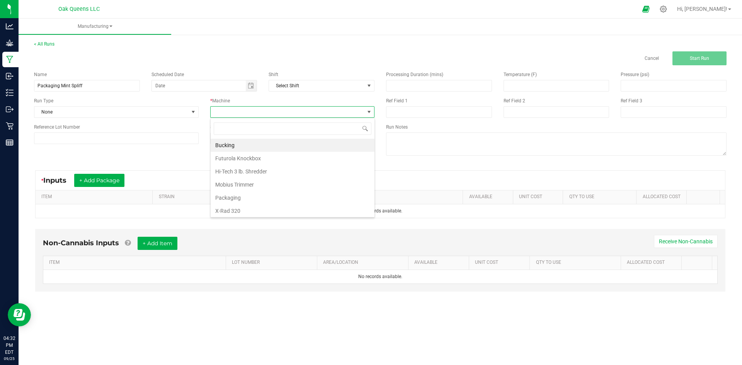
scroll to position [12, 164]
click at [237, 197] on li "Packaging" at bounding box center [293, 197] width 164 height 13
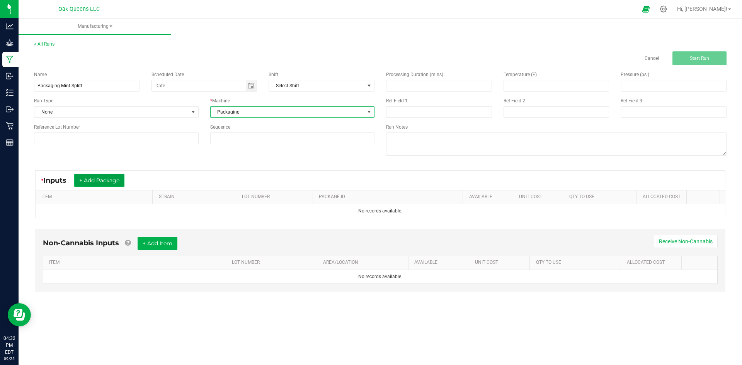
click at [96, 180] on button "+ Add Package" at bounding box center [99, 180] width 50 height 13
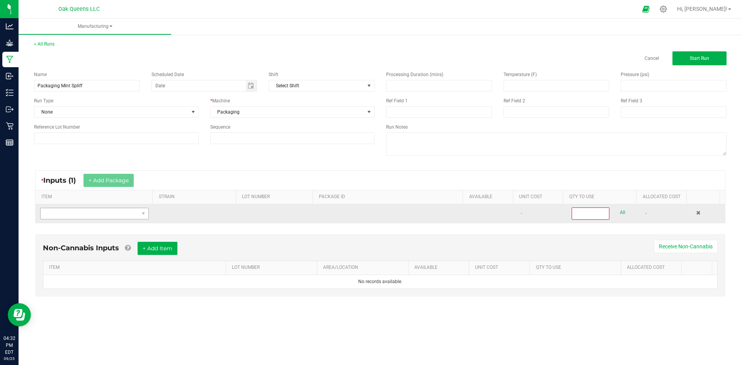
click at [86, 219] on td at bounding box center [95, 213] width 118 height 19
click at [87, 215] on span "NO DATA FOUND" at bounding box center [90, 213] width 98 height 11
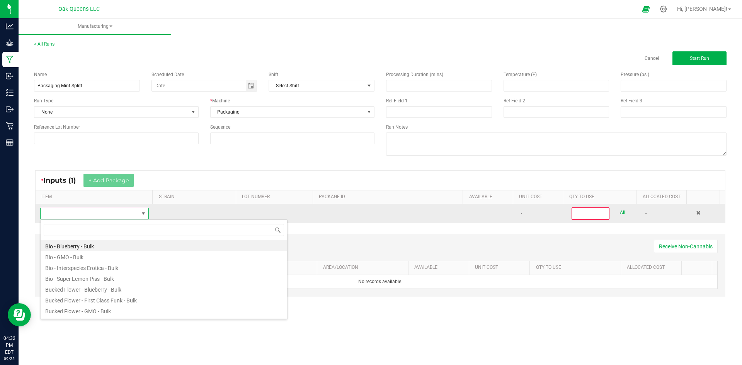
scroll to position [12, 107]
type input "mint spliff"
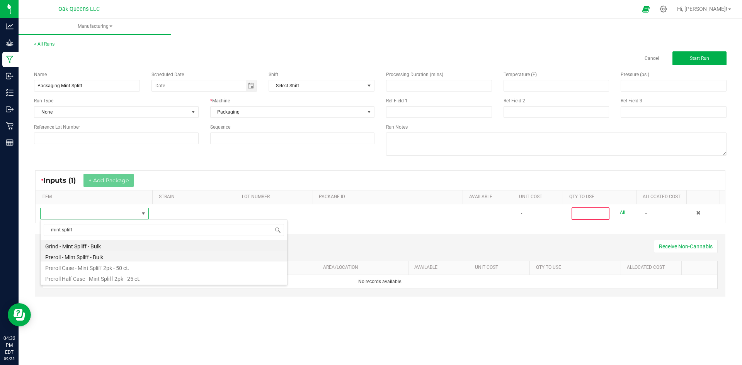
click at [88, 258] on li "Preroll - Mint Spliff - Bulk" at bounding box center [164, 256] width 247 height 11
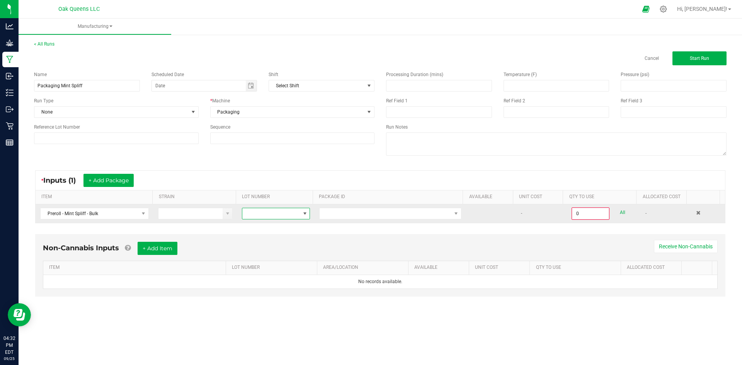
click at [289, 210] on span at bounding box center [271, 213] width 58 height 11
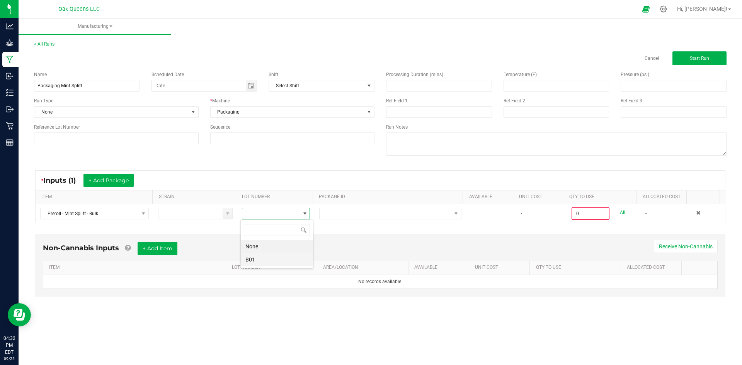
click at [252, 260] on li "B01" at bounding box center [277, 259] width 72 height 13
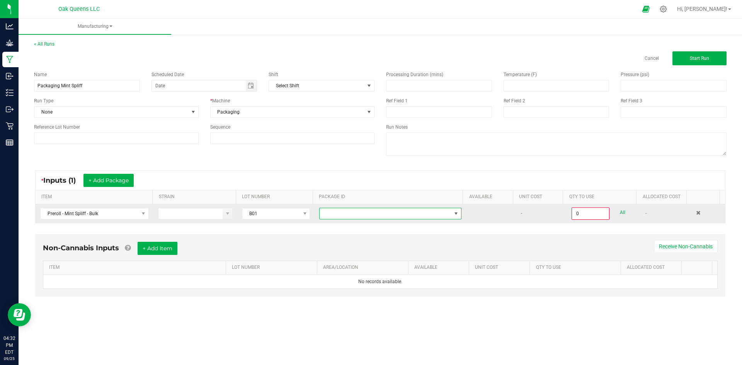
click at [331, 214] on span at bounding box center [386, 213] width 132 height 11
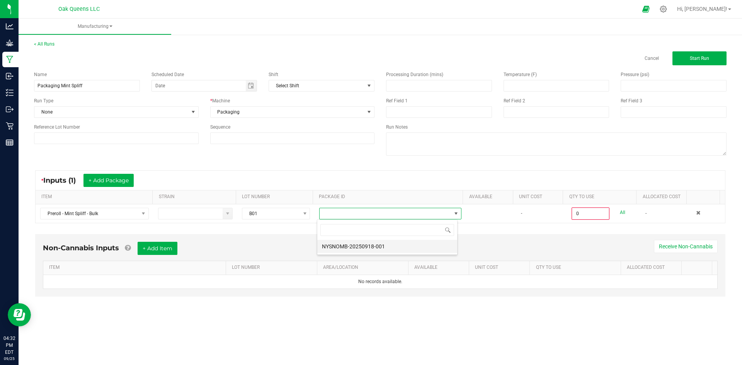
click at [333, 248] on li "NYSNOMB-20250918-001" at bounding box center [387, 246] width 140 height 13
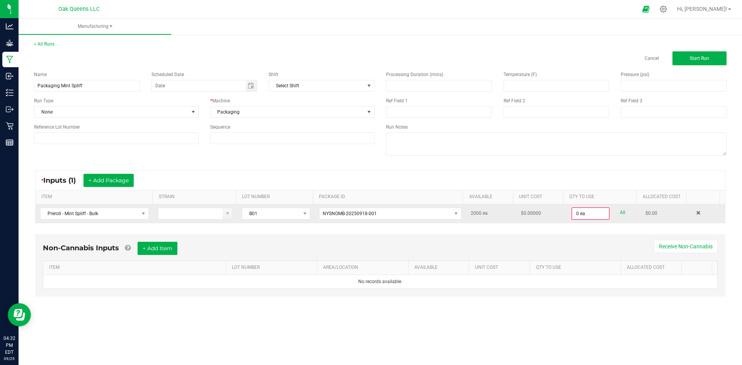
click at [620, 213] on link "All" at bounding box center [622, 212] width 5 height 10
click at [590, 213] on input "2000" at bounding box center [590, 213] width 37 height 11
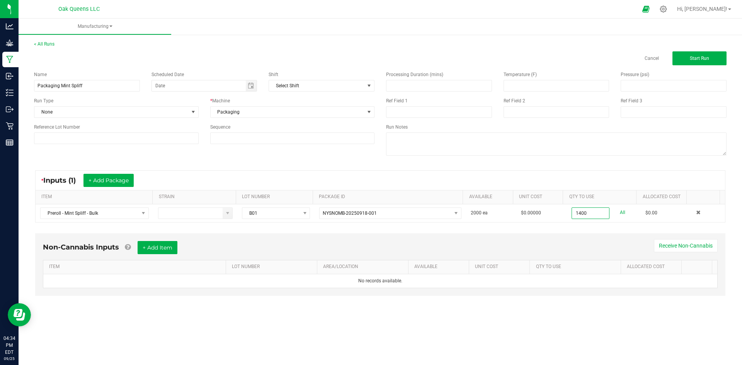
type input "1400 ea"
click at [585, 228] on div "* Inputs (1) + Add Package ITEM STRAIN LOT NUMBER PACKAGE ID AVAILABLE Unit Cos…" at bounding box center [380, 196] width 704 height 66
click at [702, 56] on span "Start Run" at bounding box center [699, 58] width 19 height 5
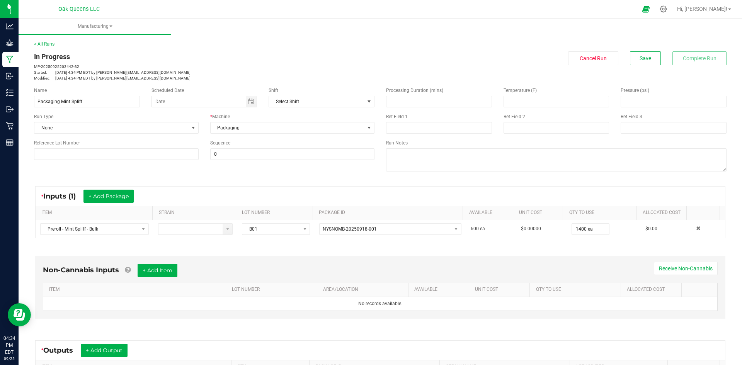
scroll to position [26, 0]
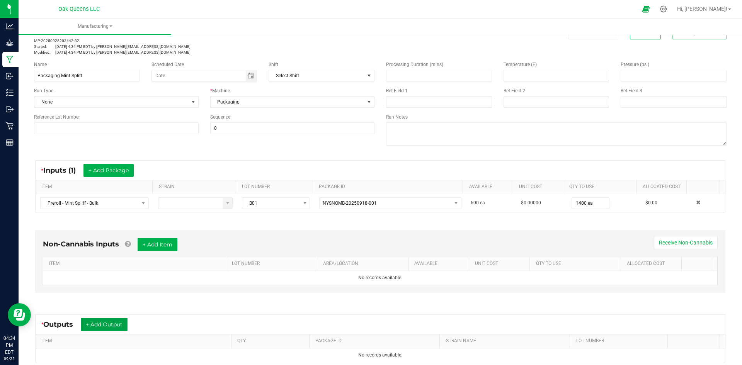
click at [103, 326] on button "+ Add Output" at bounding box center [104, 324] width 47 height 13
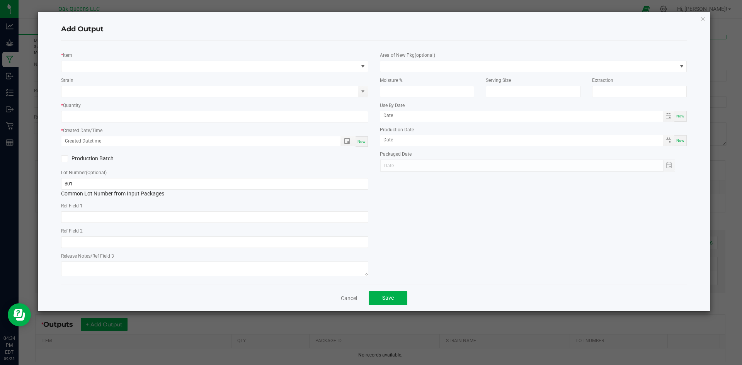
click at [116, 73] on div "* Item Strain * Quantity * Created Date/Time Now Production Batch Lot Number (O…" at bounding box center [214, 162] width 319 height 231
click at [116, 70] on span "NO DATA FOUND" at bounding box center [209, 66] width 297 height 11
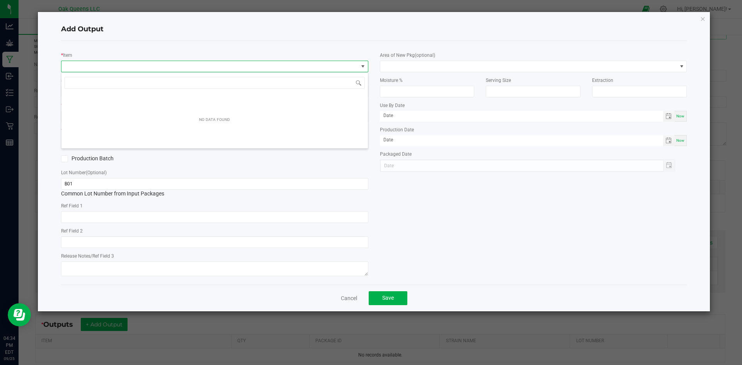
scroll to position [12, 307]
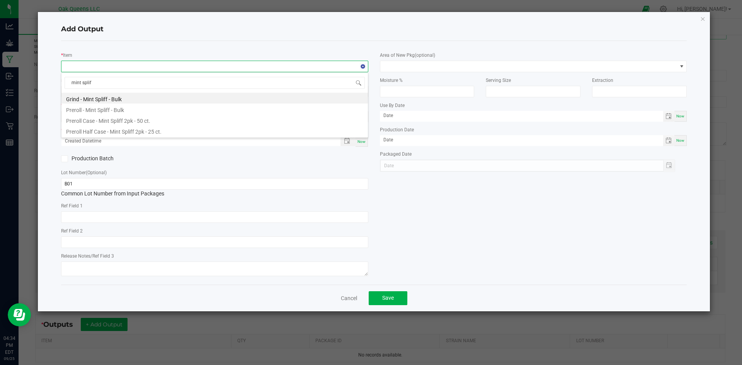
type input "mint spliff"
click at [129, 122] on li "Preroll Case - Mint Spliff 2pk - 50 ct." at bounding box center [214, 119] width 306 height 11
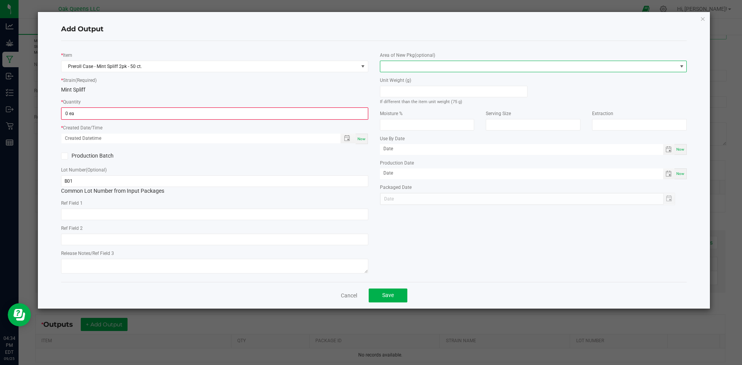
click at [400, 65] on span at bounding box center [528, 66] width 297 height 11
drag, startPoint x: 398, startPoint y: 123, endPoint x: 358, endPoint y: 122, distance: 39.4
click at [398, 123] on li "The Vault" at bounding box center [533, 125] width 306 height 13
click at [326, 115] on input "0" at bounding box center [215, 113] width 306 height 11
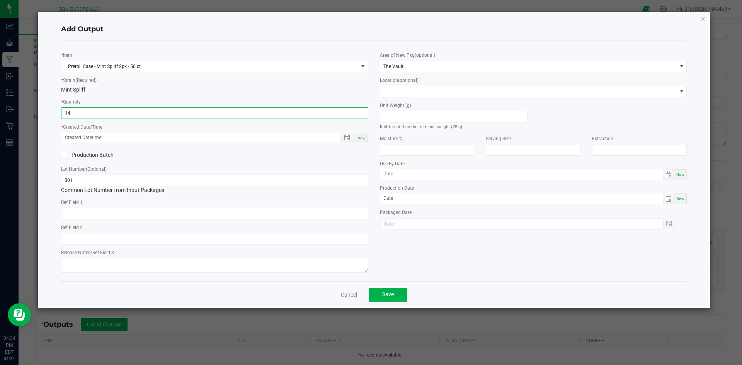
type input "14 ea"
click at [360, 138] on span "Now" at bounding box center [361, 138] width 8 height 4
type input "09/25/2025 4:34 PM"
type input "09/25/2025"
click at [386, 294] on span "Save" at bounding box center [388, 294] width 12 height 6
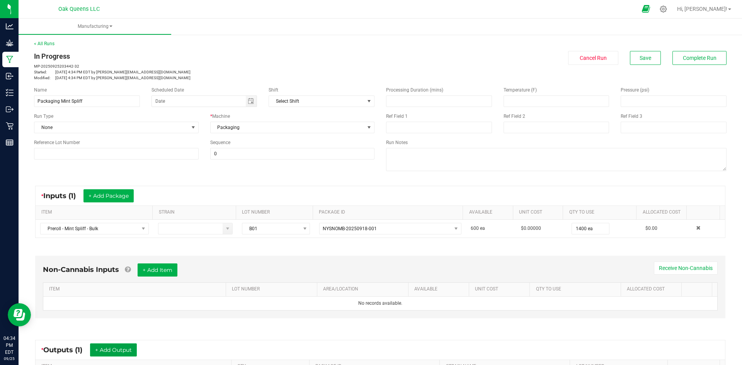
scroll to position [0, 0]
click at [691, 58] on span "Complete Run" at bounding box center [700, 58] width 34 height 6
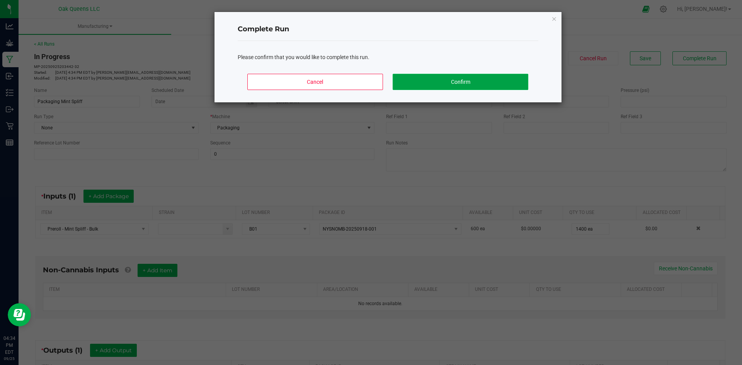
click at [468, 84] on button "Confirm" at bounding box center [460, 82] width 135 height 16
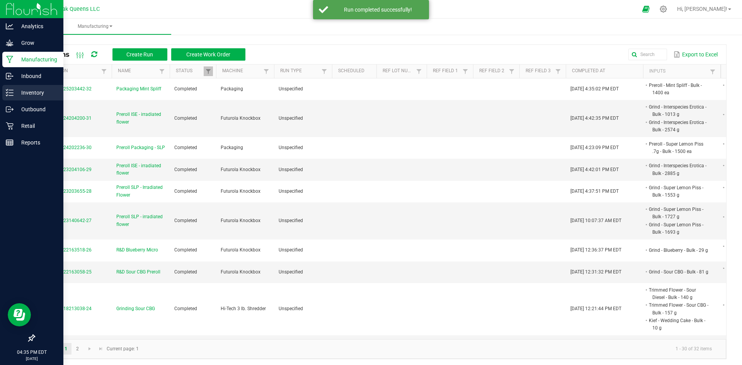
click at [10, 90] on icon at bounding box center [10, 93] width 8 height 8
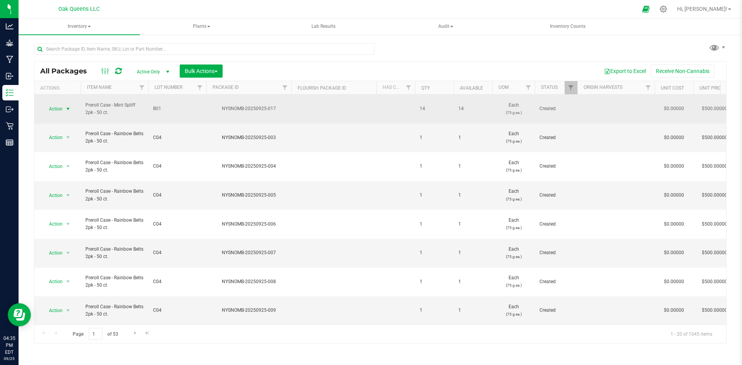
click at [59, 107] on span "Action" at bounding box center [52, 109] width 21 height 11
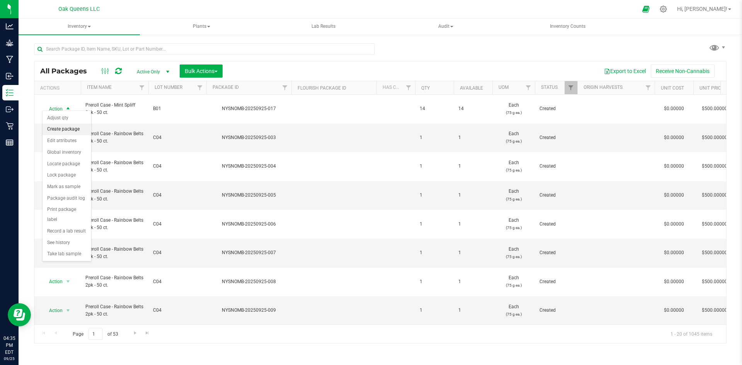
click at [59, 127] on li "Create package" at bounding box center [67, 130] width 49 height 12
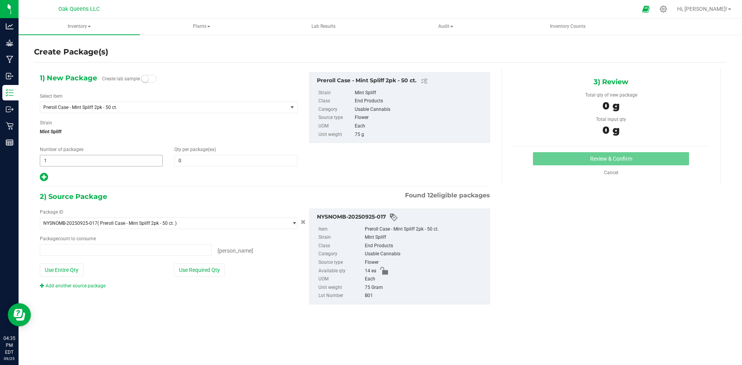
type input "0 ea"
click at [105, 155] on span "1 1" at bounding box center [101, 161] width 123 height 12
click at [99, 160] on span "1 1" at bounding box center [101, 161] width 123 height 12
type input "14"
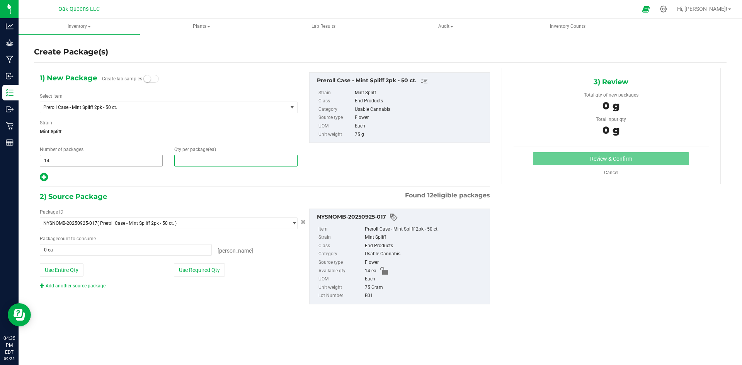
type input "1"
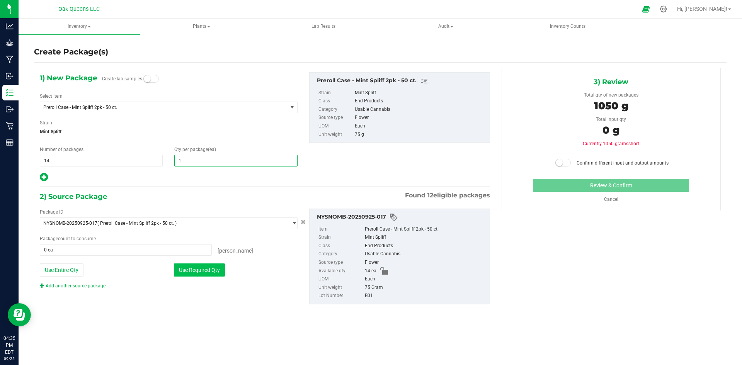
type input "1"
click at [213, 270] on button "Use Required Qty" at bounding box center [199, 270] width 51 height 13
type input "14 ea"
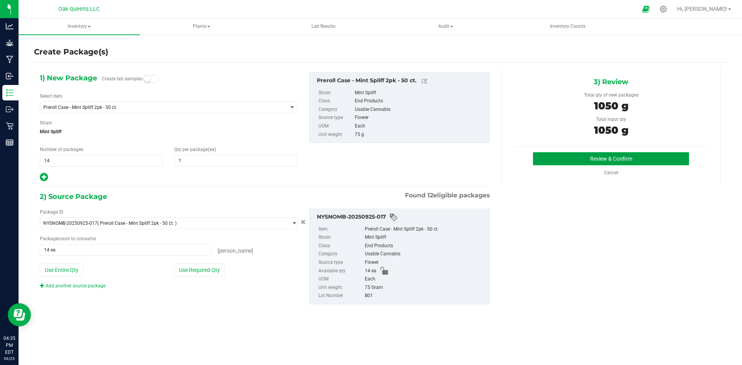
click at [557, 160] on button "Review & Confirm" at bounding box center [611, 158] width 156 height 13
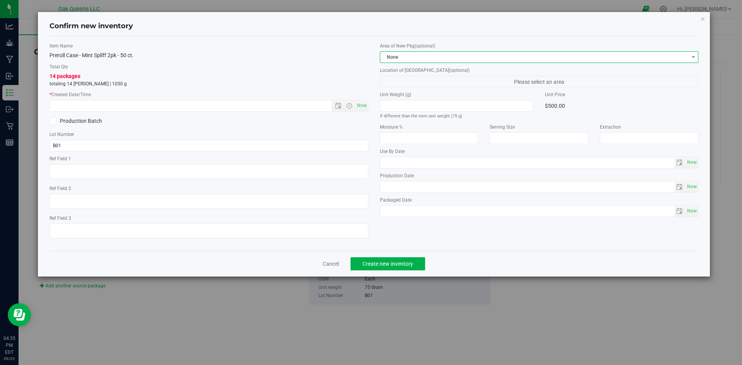
click at [449, 58] on span "None" at bounding box center [534, 57] width 308 height 11
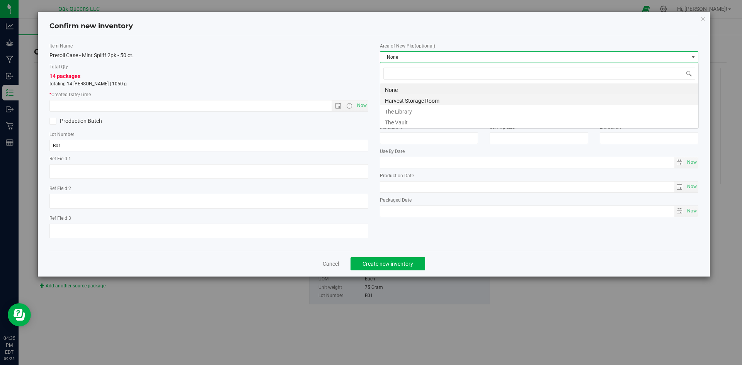
scroll to position [12, 319]
click at [418, 100] on li "Harvest Storage Room" at bounding box center [539, 99] width 318 height 11
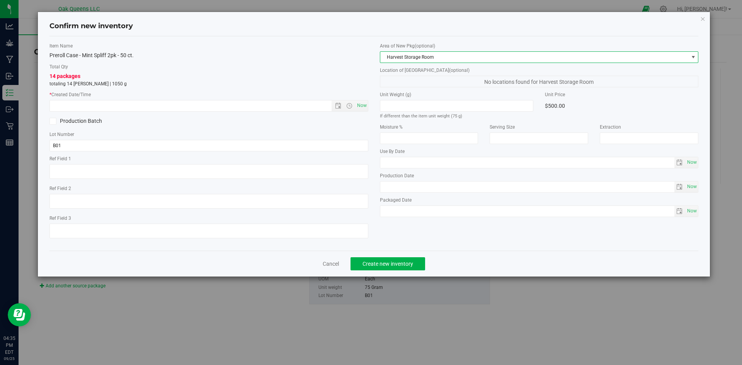
click at [423, 54] on span "Harvest Storage Room" at bounding box center [534, 57] width 308 height 11
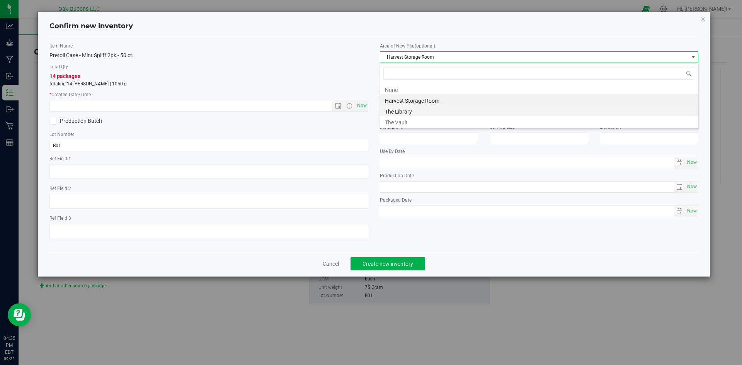
click at [400, 109] on li "The Library" at bounding box center [539, 110] width 318 height 11
click at [400, 109] on span at bounding box center [456, 106] width 153 height 12
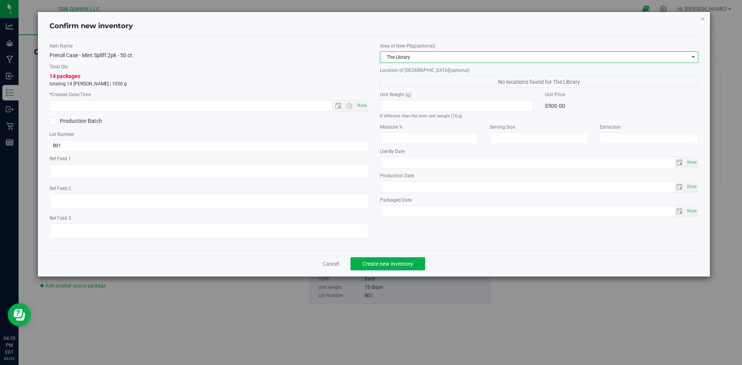
click at [429, 60] on span "The Library" at bounding box center [534, 57] width 308 height 11
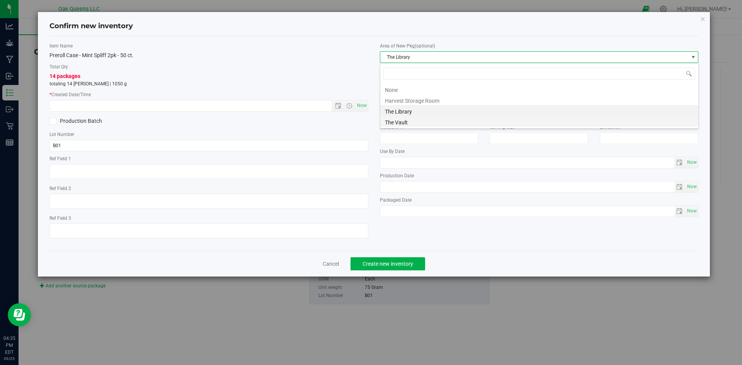
click at [420, 120] on li "The Vault" at bounding box center [539, 121] width 318 height 11
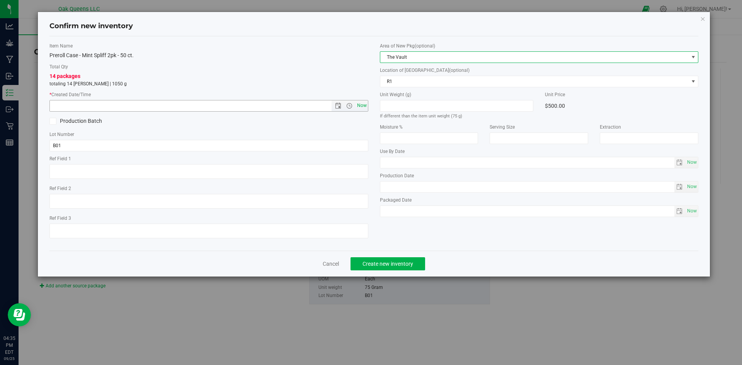
click at [366, 106] on span "Now" at bounding box center [361, 105] width 13 height 11
type input "9/25/2025 4:35 PM"
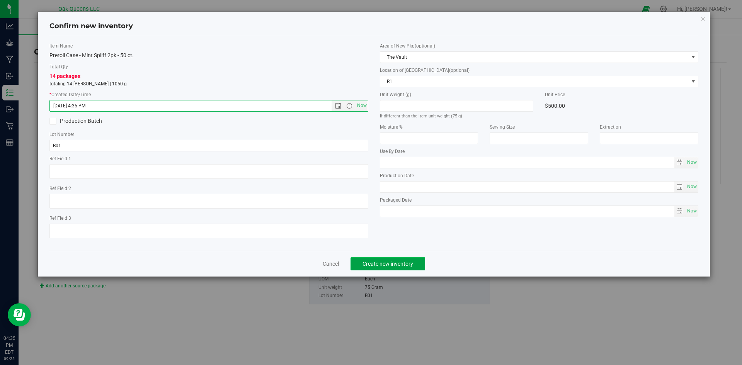
click at [387, 265] on span "Create new inventory" at bounding box center [387, 264] width 51 height 6
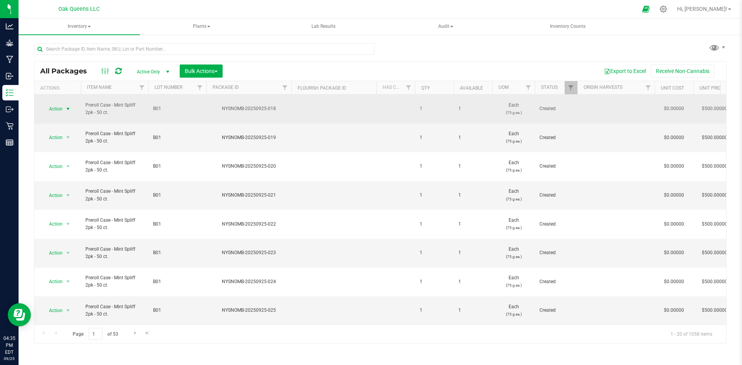
click at [61, 105] on span "Action" at bounding box center [52, 109] width 21 height 11
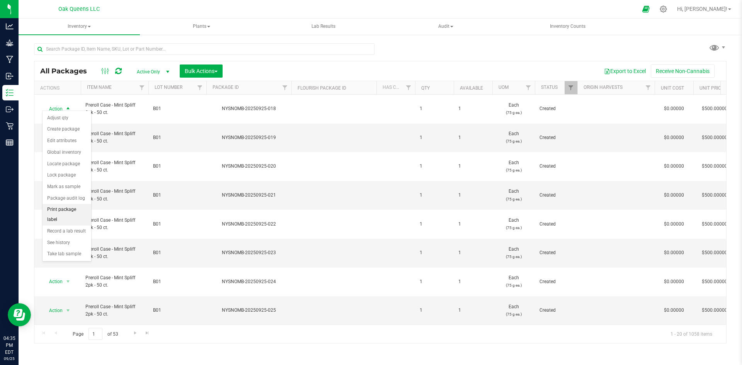
click at [69, 211] on li "Print package label" at bounding box center [67, 214] width 49 height 21
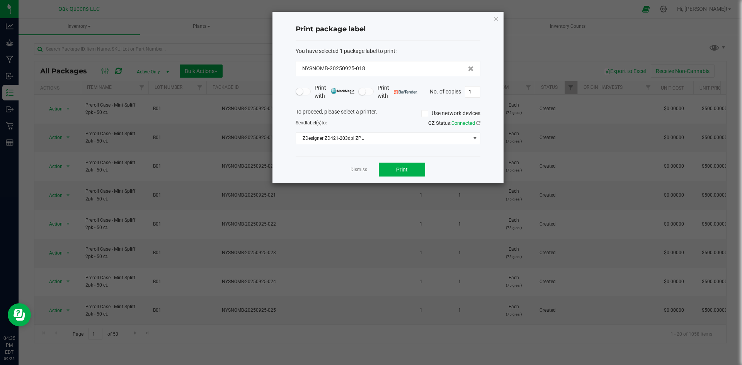
click at [422, 114] on icon at bounding box center [424, 114] width 5 height 0
click at [0, 0] on input "Use network devices" at bounding box center [0, 0] width 0 height 0
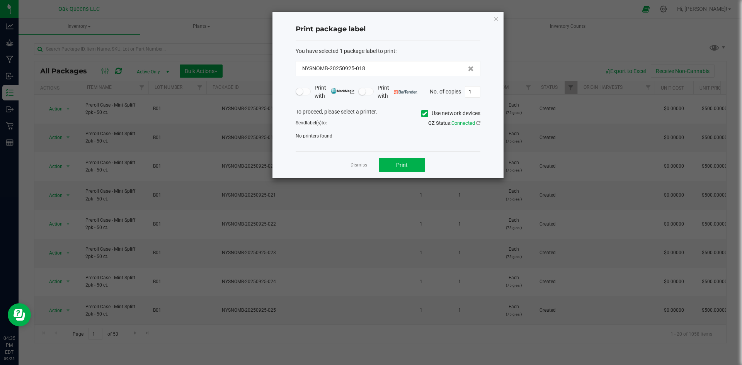
click at [423, 114] on icon at bounding box center [424, 114] width 5 height 0
click at [0, 0] on input "Use network devices" at bounding box center [0, 0] width 0 height 0
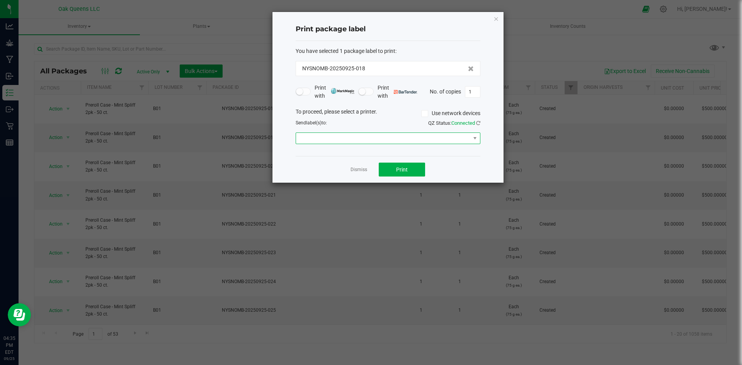
click at [365, 137] on span at bounding box center [383, 138] width 174 height 11
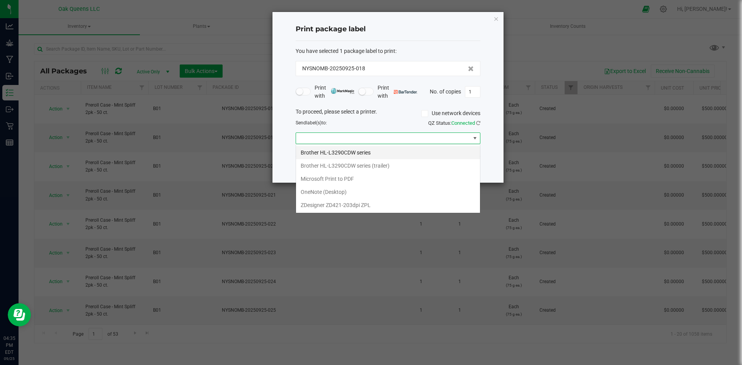
scroll to position [12, 185]
click at [337, 205] on ZPL "ZDesigner ZD421-203dpi ZPL" at bounding box center [388, 205] width 184 height 13
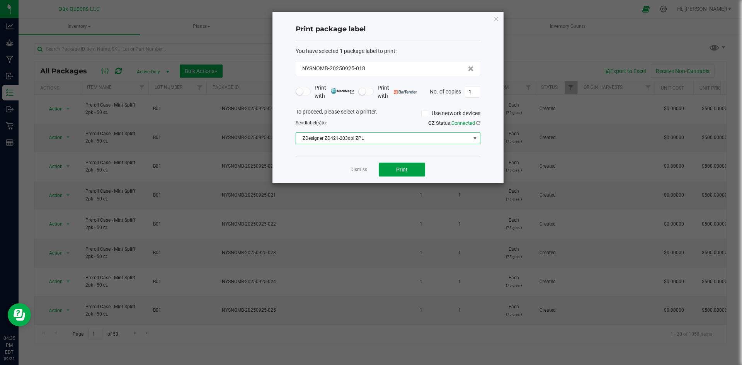
click at [400, 167] on span "Print" at bounding box center [402, 170] width 12 height 6
click at [360, 170] on link "Dismiss" at bounding box center [358, 170] width 17 height 7
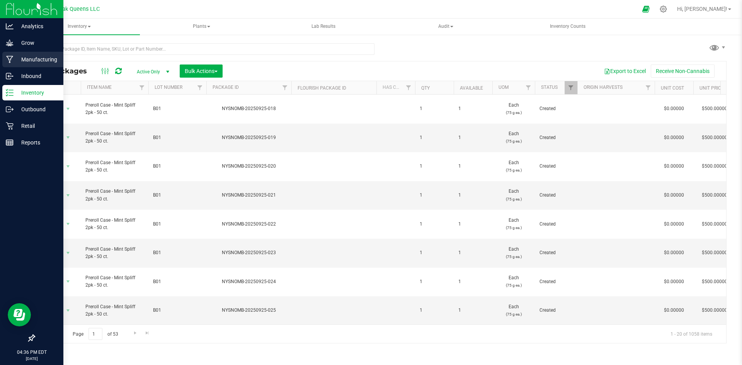
click at [44, 58] on p "Manufacturing" at bounding box center [37, 59] width 46 height 9
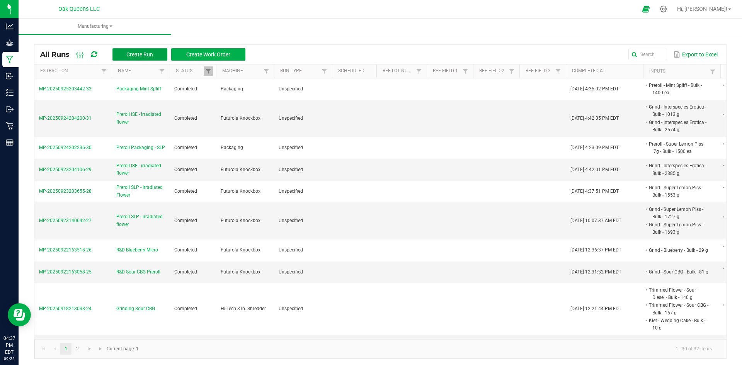
click at [146, 53] on span "Create Run" at bounding box center [139, 54] width 27 height 6
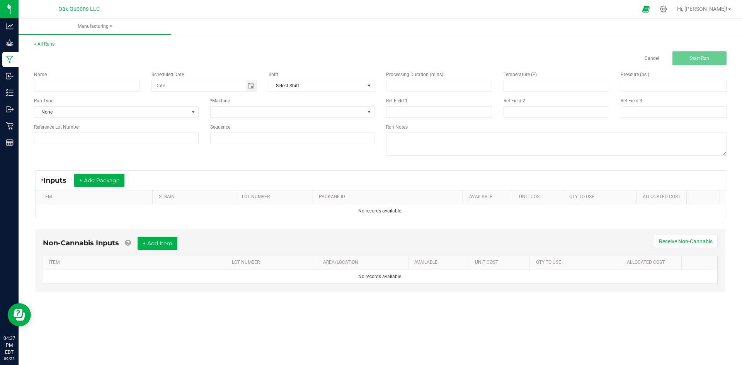
click at [77, 77] on div "Name" at bounding box center [87, 74] width 106 height 7
click at [77, 84] on input at bounding box center [87, 86] width 106 height 12
type input "p"
type input "Packaging Lavender Rose"
click at [246, 112] on span at bounding box center [288, 112] width 154 height 11
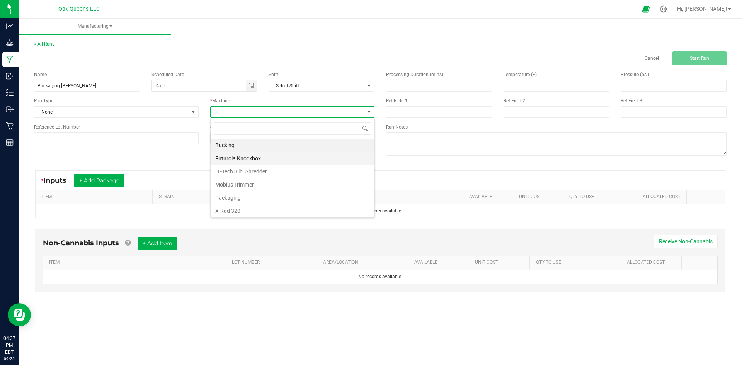
scroll to position [12, 164]
click at [228, 200] on li "Packaging" at bounding box center [293, 197] width 164 height 13
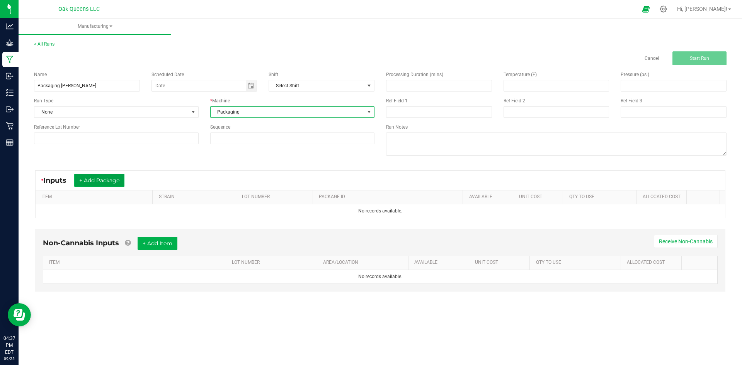
click at [92, 176] on button "+ Add Package" at bounding box center [99, 180] width 50 height 13
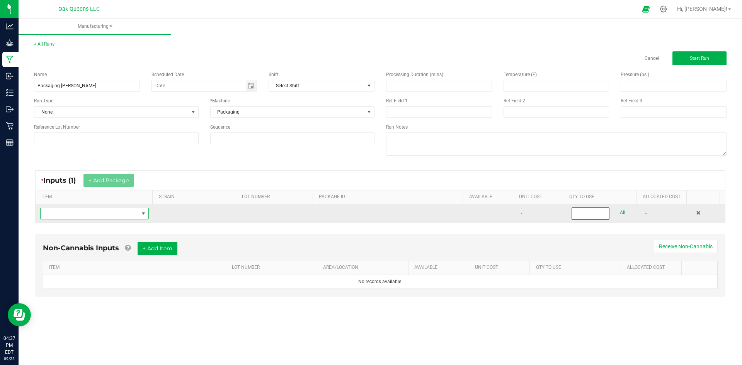
click at [107, 213] on span "NO DATA FOUND" at bounding box center [90, 213] width 98 height 11
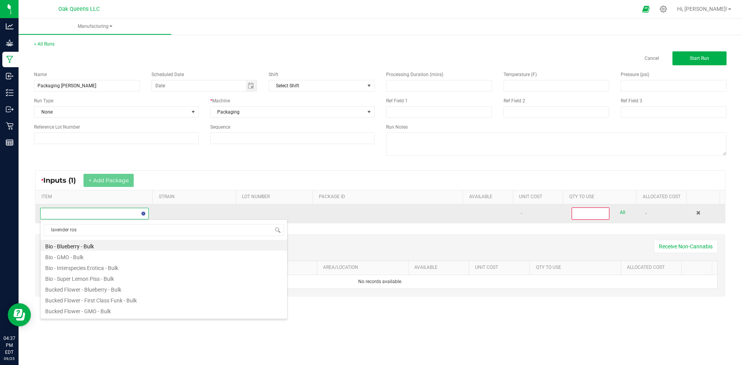
scroll to position [12, 107]
type input "lavender rose"
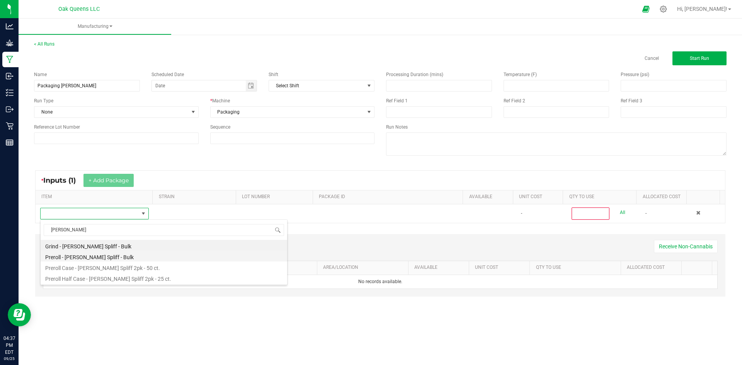
click at [91, 258] on li "Preroll - Lavender Rose Spliff - Bulk" at bounding box center [164, 256] width 247 height 11
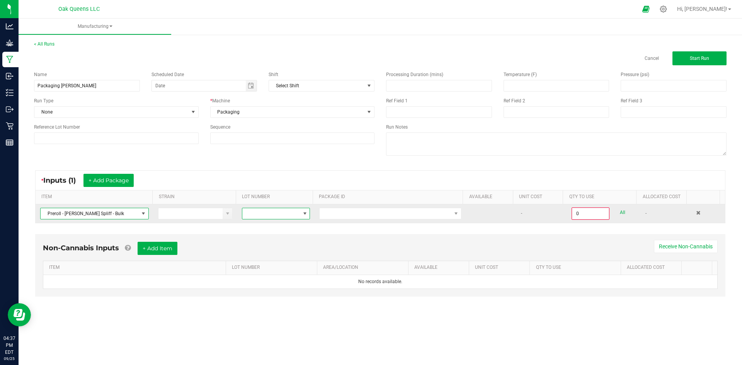
click at [302, 213] on span at bounding box center [305, 214] width 6 height 6
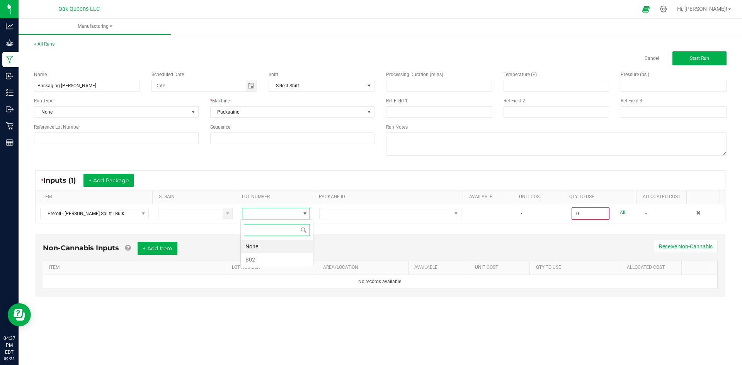
scroll to position [12, 68]
click at [246, 258] on li "B02" at bounding box center [277, 259] width 72 height 13
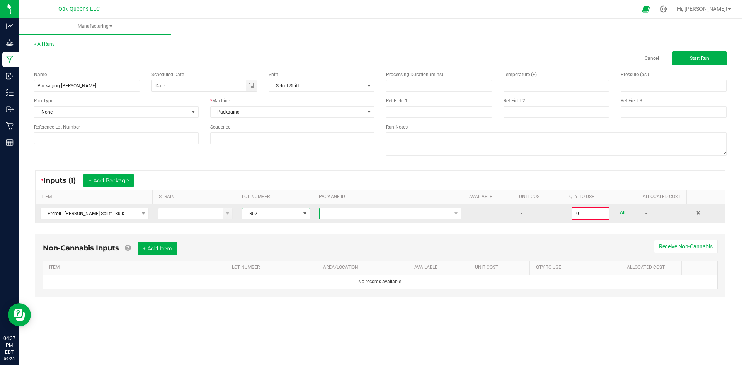
click at [333, 211] on span at bounding box center [386, 213] width 132 height 11
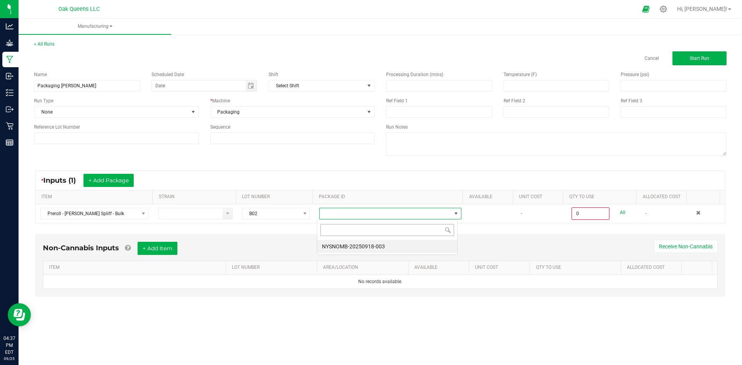
scroll to position [12, 141]
click at [345, 245] on li "NYSNOMB-20250918-003" at bounding box center [387, 246] width 140 height 13
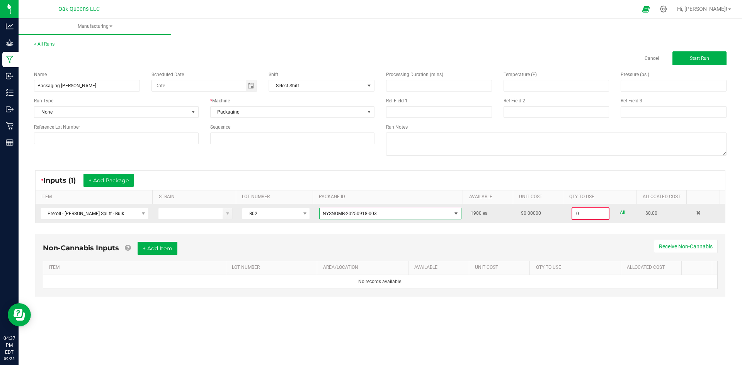
click at [590, 209] on input "0" at bounding box center [590, 213] width 36 height 11
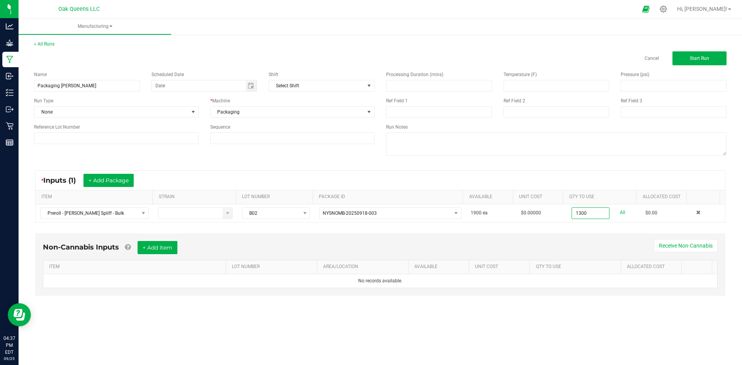
type input "1300 ea"
click at [574, 235] on div "Non-Cannabis Inputs + Add Item Receive Non-Cannabis ITEM LOT NUMBER AREA/LOCATI…" at bounding box center [380, 264] width 690 height 63
click at [695, 60] on span "Start Run" at bounding box center [699, 58] width 19 height 5
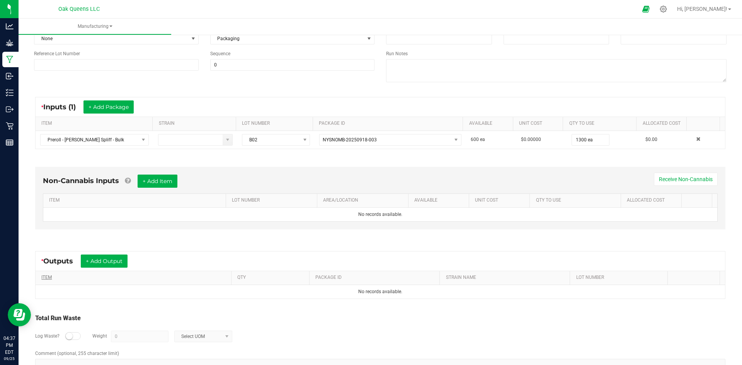
scroll to position [90, 0]
click at [112, 263] on button "+ Add Output" at bounding box center [104, 260] width 47 height 13
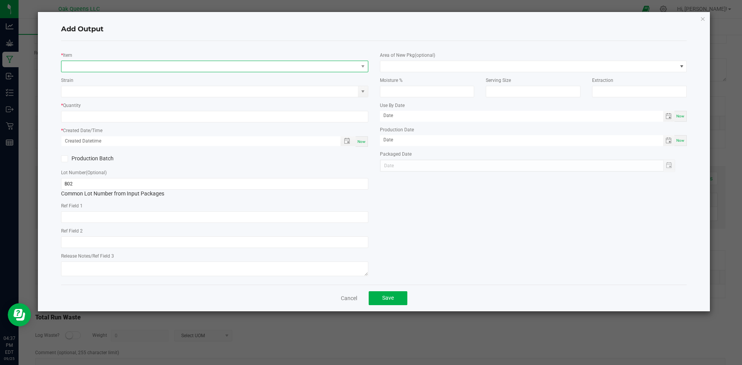
click at [134, 65] on span "NO DATA FOUND" at bounding box center [209, 66] width 297 height 11
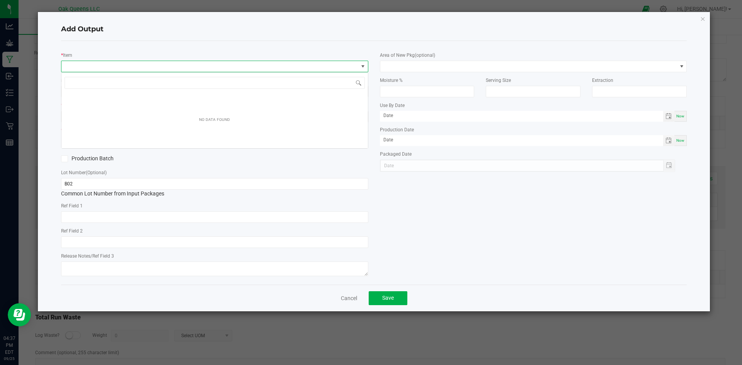
scroll to position [12, 307]
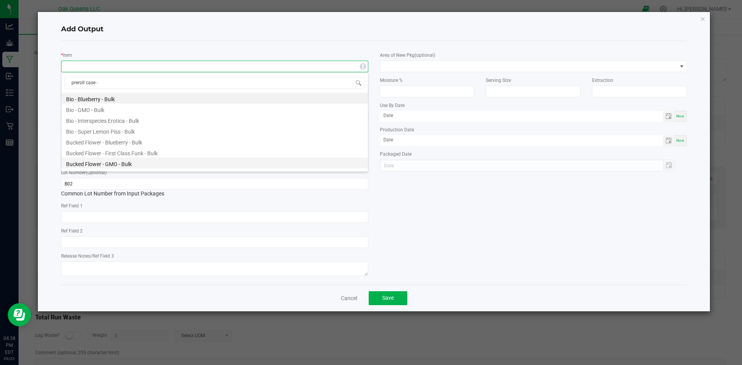
type input "preroll case -"
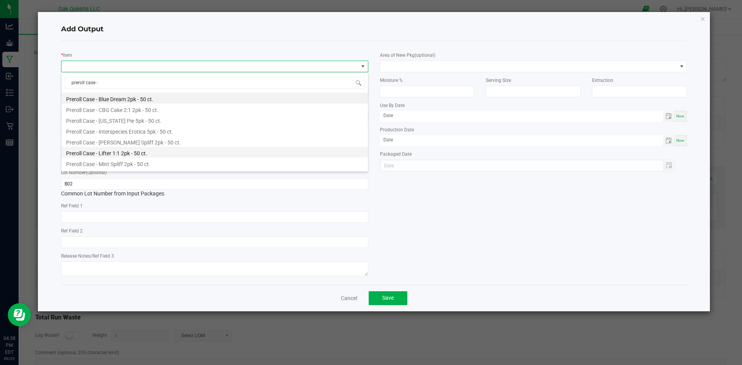
click at [137, 147] on li "Preroll Case - Lifter 1:1 2pk - 50 ct." at bounding box center [214, 152] width 306 height 11
type input "0 ea"
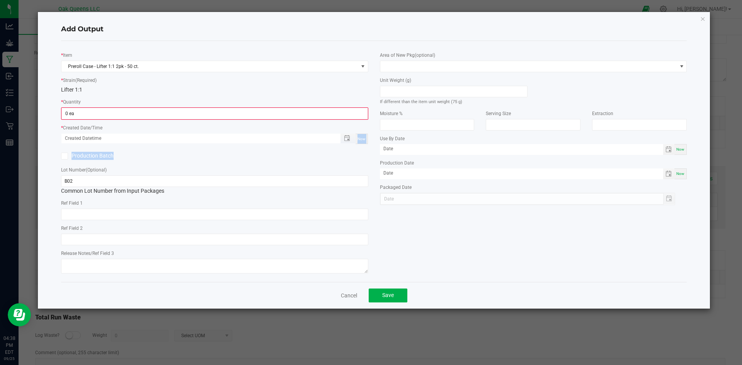
drag, startPoint x: 137, startPoint y: 147, endPoint x: 138, endPoint y: 143, distance: 4.0
click at [138, 143] on div "* Item Preroll Case - Lifter 1:1 2pk - 50 ct. * Strain (Required) Lifter 1:1 * …" at bounding box center [214, 161] width 319 height 229
click at [130, 66] on span "Preroll Case - Lifter 1:1 2pk - 50 ct." at bounding box center [209, 66] width 297 height 11
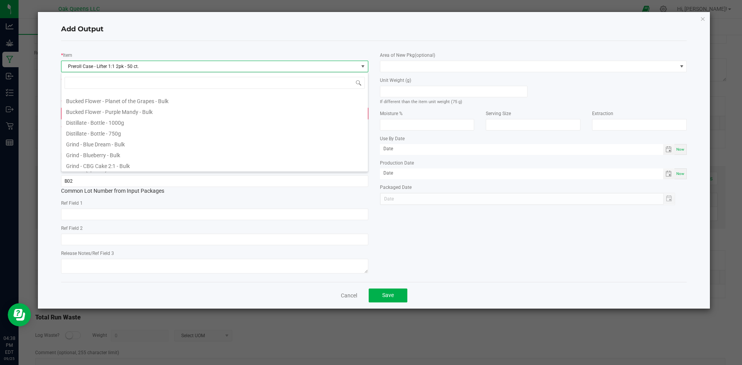
scroll to position [116, 0]
click at [145, 69] on span "Preroll Case - Lifter 1:1 2pk - 50 ct." at bounding box center [209, 66] width 297 height 11
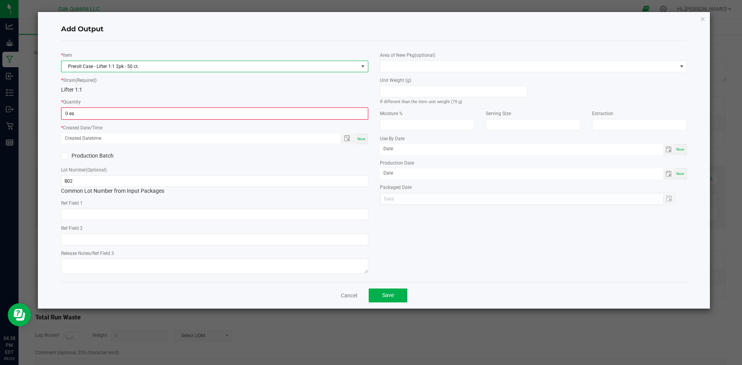
click at [123, 66] on span "Preroll Case - Lifter 1:1 2pk - 50 ct." at bounding box center [209, 66] width 297 height 11
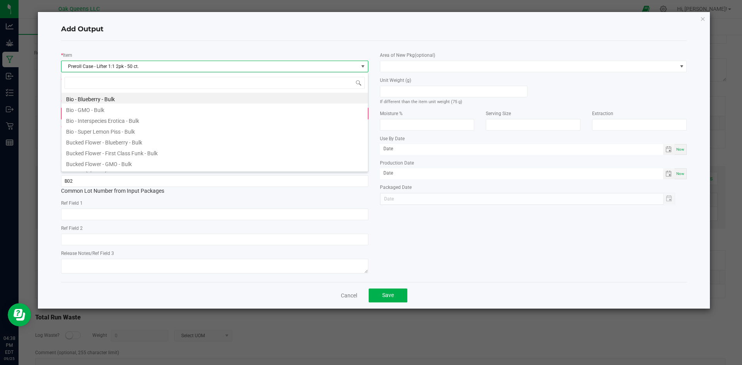
scroll to position [12, 307]
type input "lavender"
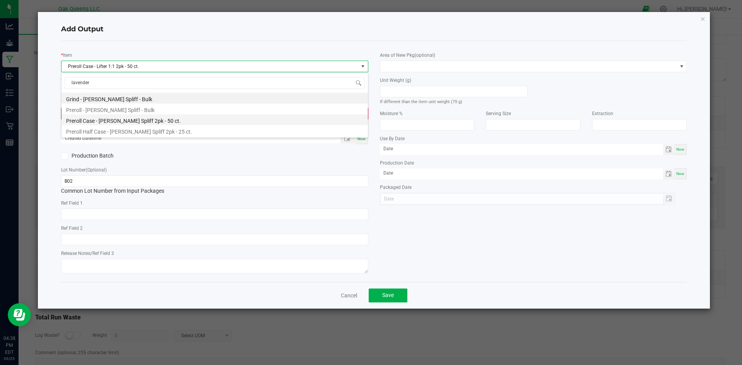
click at [128, 121] on li "Preroll Case - Lavender Rose Spliff 2pk - 50 ct." at bounding box center [214, 119] width 306 height 11
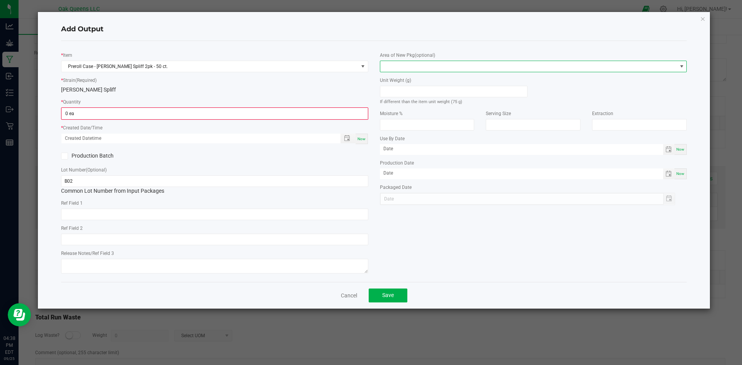
click at [394, 64] on span at bounding box center [528, 66] width 297 height 11
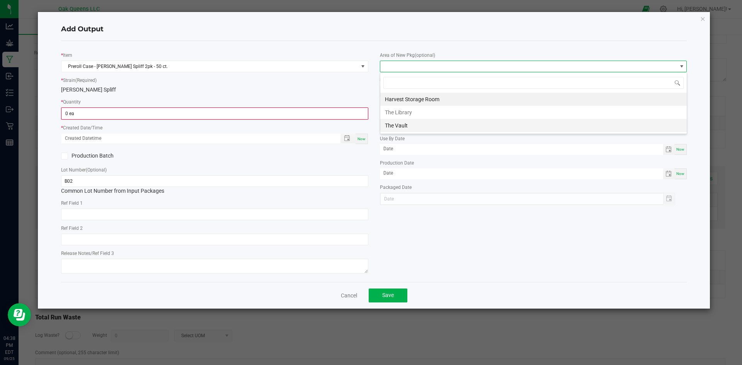
click at [410, 127] on li "The Vault" at bounding box center [533, 125] width 306 height 13
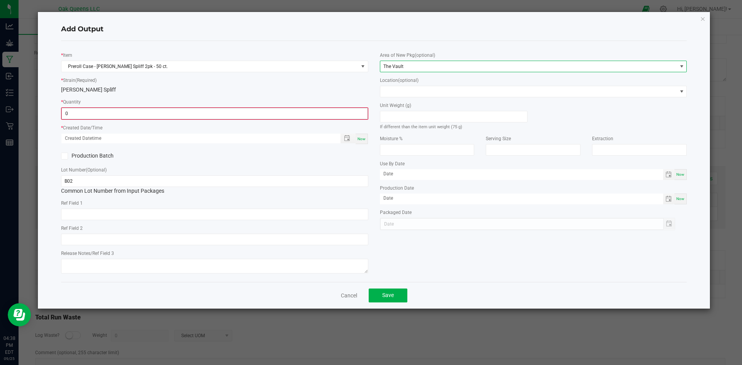
click at [328, 115] on input "0" at bounding box center [215, 113] width 306 height 11
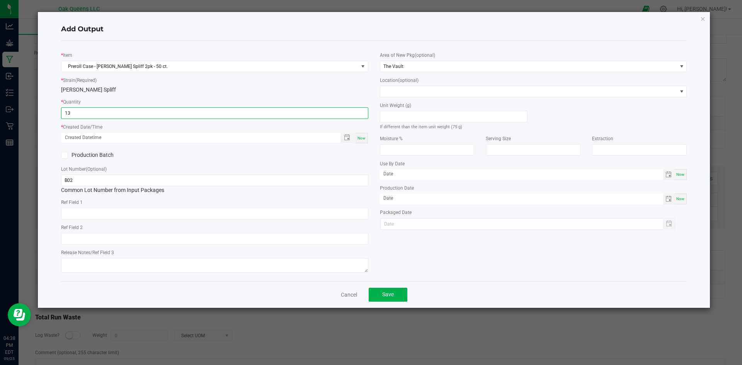
type input "13 ea"
click at [364, 139] on span "Now" at bounding box center [361, 138] width 8 height 4
type input "09/25/2025 4:38 PM"
type input "09/25/2025"
click at [379, 296] on button "Save" at bounding box center [388, 295] width 39 height 14
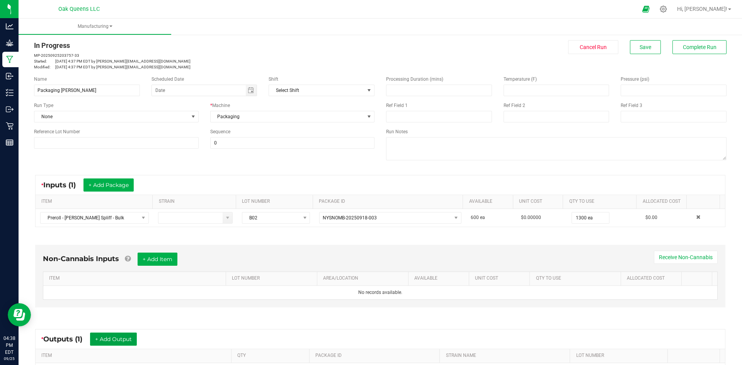
scroll to position [0, 0]
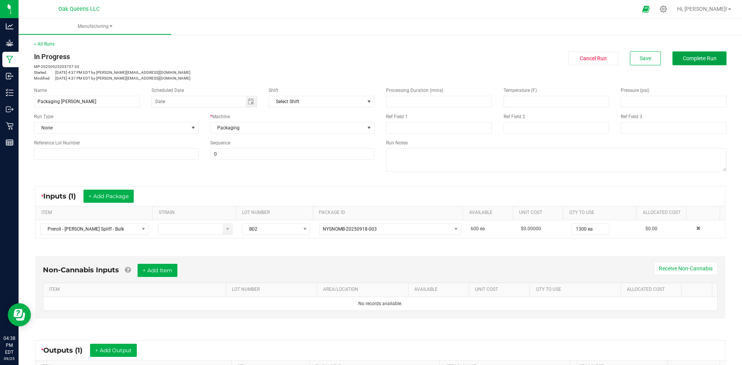
click at [699, 58] on span "Complete Run" at bounding box center [700, 58] width 34 height 6
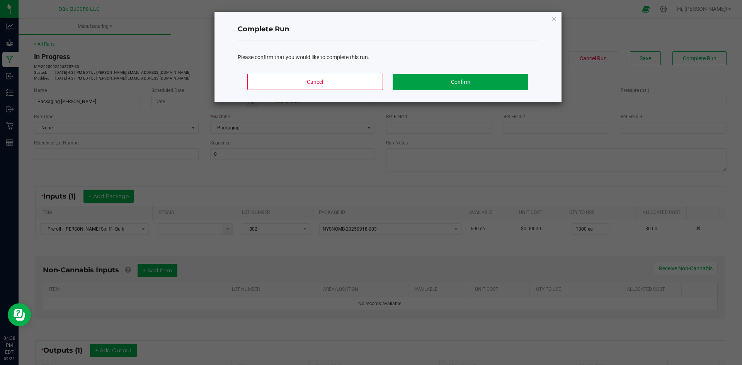
click at [474, 83] on button "Confirm" at bounding box center [460, 82] width 135 height 16
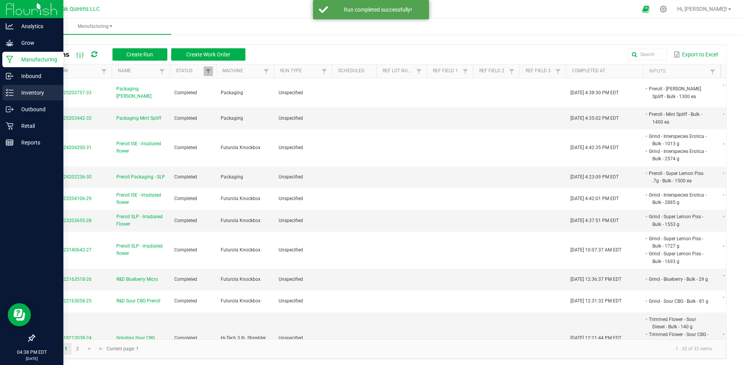
click at [22, 92] on p "Inventory" at bounding box center [37, 92] width 46 height 9
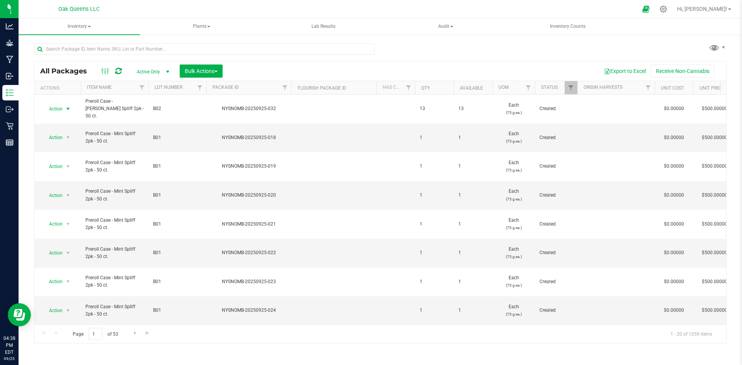
click at [58, 107] on span "Action" at bounding box center [52, 109] width 21 height 11
click at [66, 128] on li "Create package" at bounding box center [67, 130] width 49 height 12
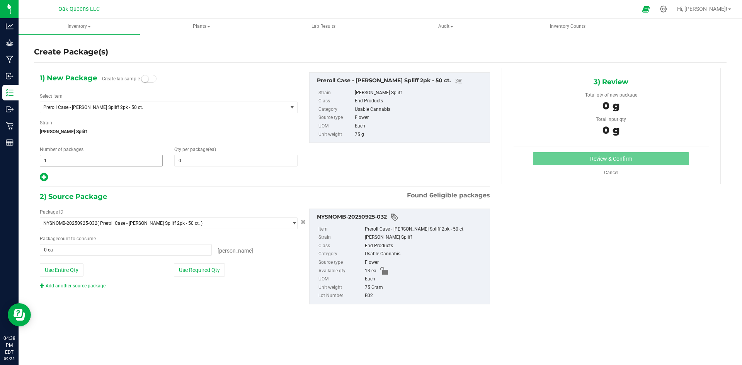
click at [79, 161] on span "1 1" at bounding box center [101, 161] width 123 height 12
type input "13"
type input "2"
type input "1"
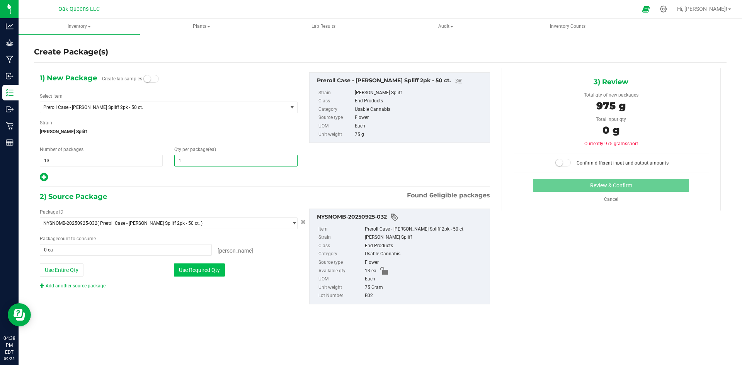
type input "1"
click at [196, 272] on button "Use Required Qty" at bounding box center [199, 270] width 51 height 13
type input "13 ea"
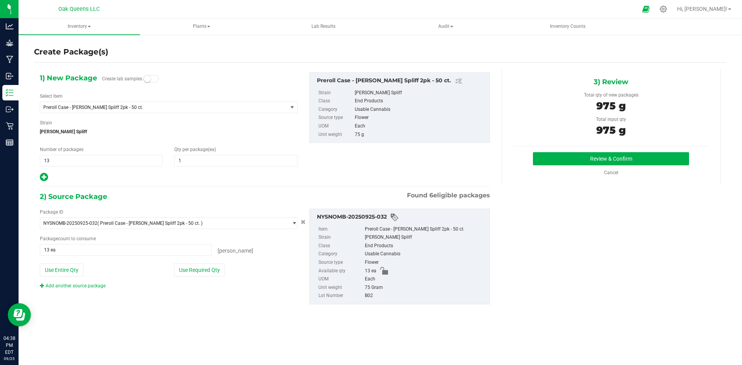
click at [585, 151] on div "3) Review Total qty of new packages 975 g Total input qty 975 g Review & Confirm" at bounding box center [611, 126] width 219 height 116
click at [581, 155] on button "Review & Confirm" at bounding box center [611, 158] width 156 height 13
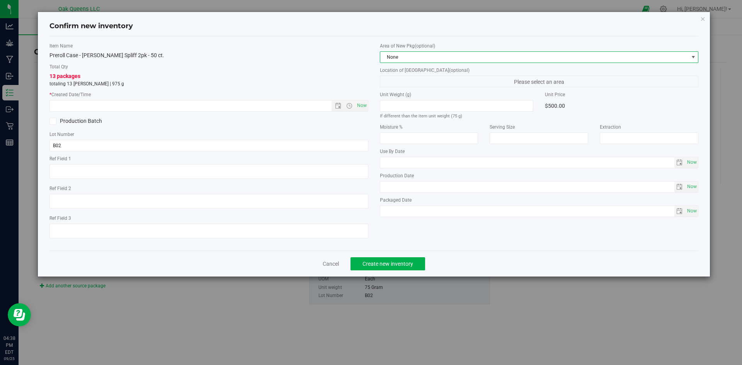
click at [432, 56] on span "None" at bounding box center [534, 57] width 308 height 11
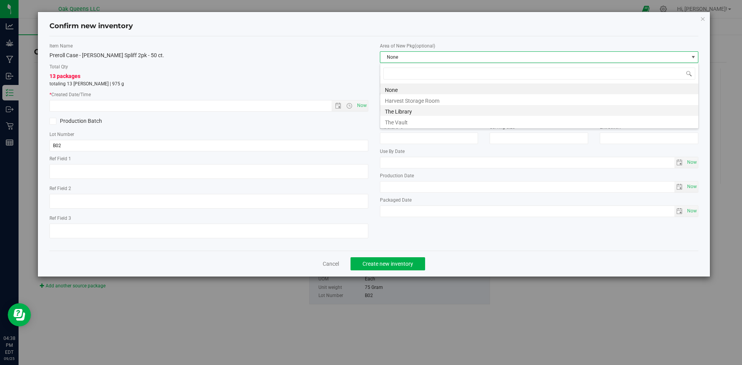
scroll to position [12, 319]
click at [401, 121] on li "The Vault" at bounding box center [539, 121] width 318 height 11
click at [364, 104] on span "Now" at bounding box center [361, 105] width 13 height 11
type input "9/25/2025 4:38 PM"
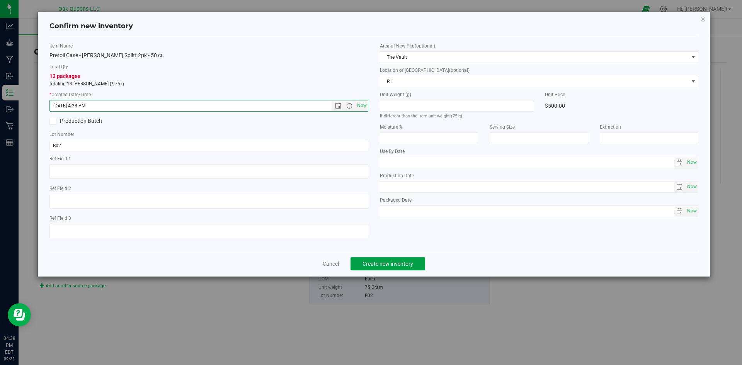
click at [384, 265] on span "Create new inventory" at bounding box center [387, 264] width 51 height 6
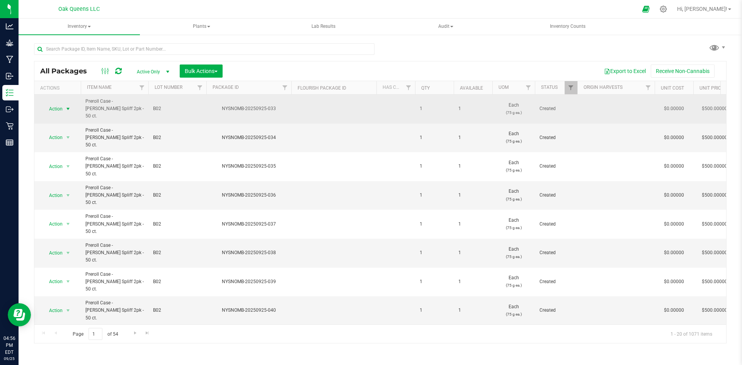
click at [64, 105] on span "select" at bounding box center [68, 109] width 10 height 11
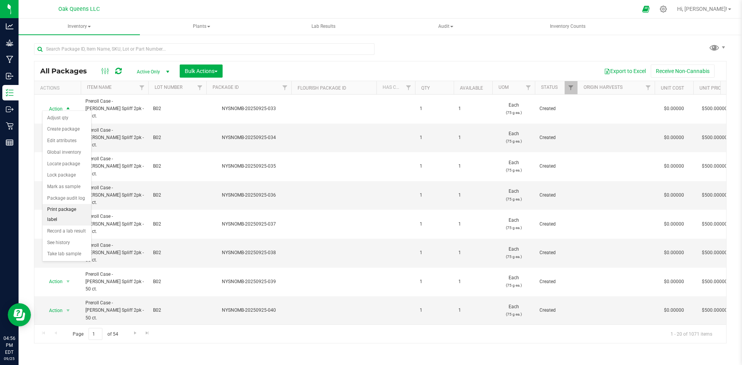
click at [72, 210] on li "Print package label" at bounding box center [67, 214] width 49 height 21
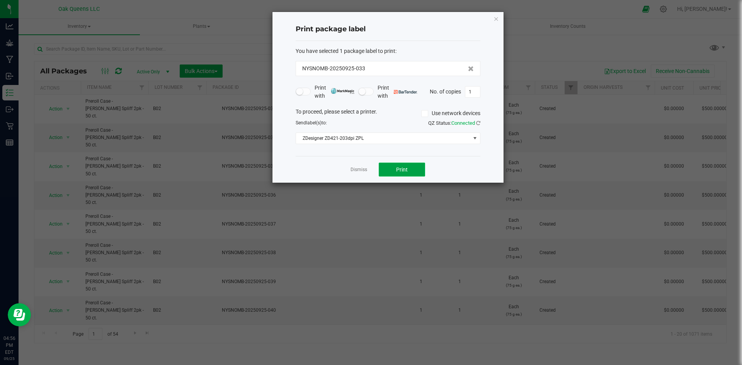
click at [389, 169] on button "Print" at bounding box center [402, 170] width 46 height 14
click at [362, 167] on link "Dismiss" at bounding box center [358, 170] width 17 height 7
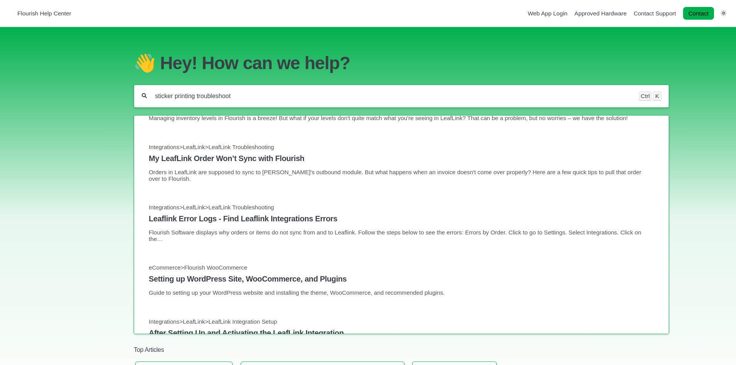
scroll to position [335, 0]
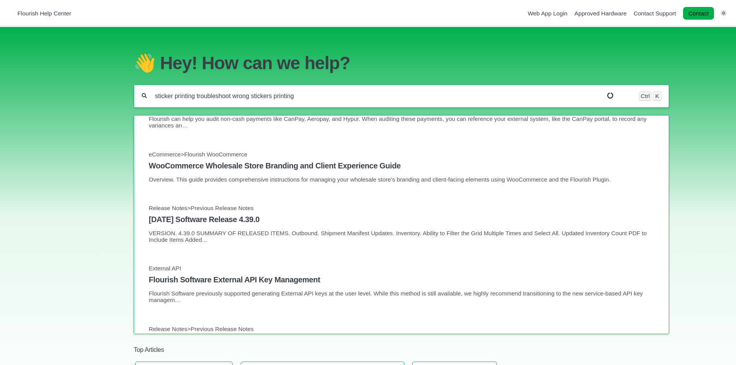
type input "sticker printing troubleshoot wrong stickers printing"
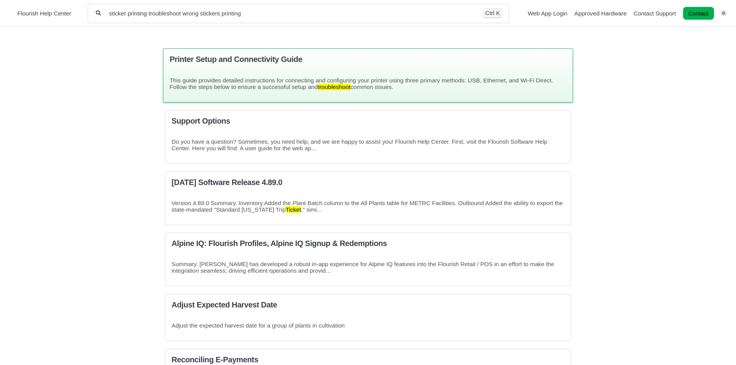
click at [247, 54] on div "Printer Setup and Connectivity Guide This guide provides detailed instructions …" at bounding box center [368, 75] width 410 height 54
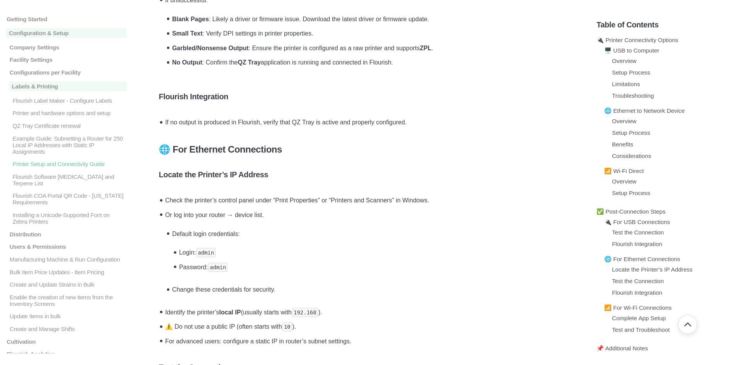
scroll to position [1340, 0]
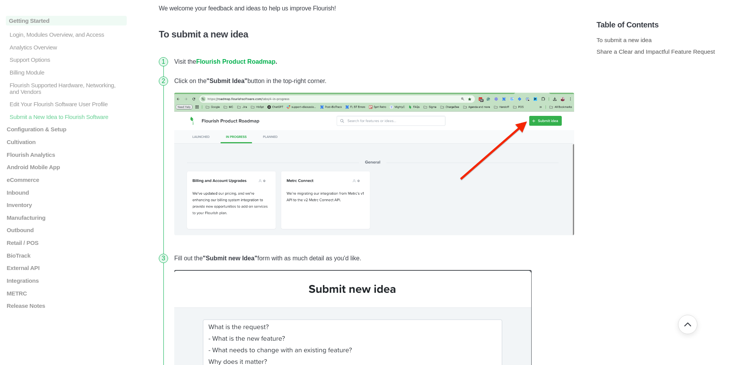
scroll to position [90, 0]
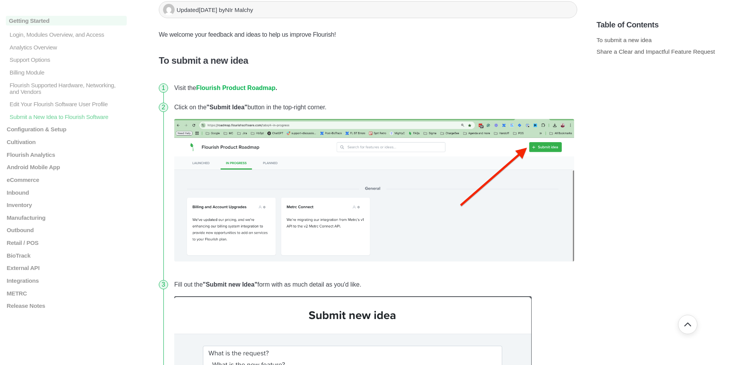
click at [267, 88] on strong "Flourish Product Roadmap" at bounding box center [235, 88] width 79 height 7
